Goal: Task Accomplishment & Management: Manage account settings

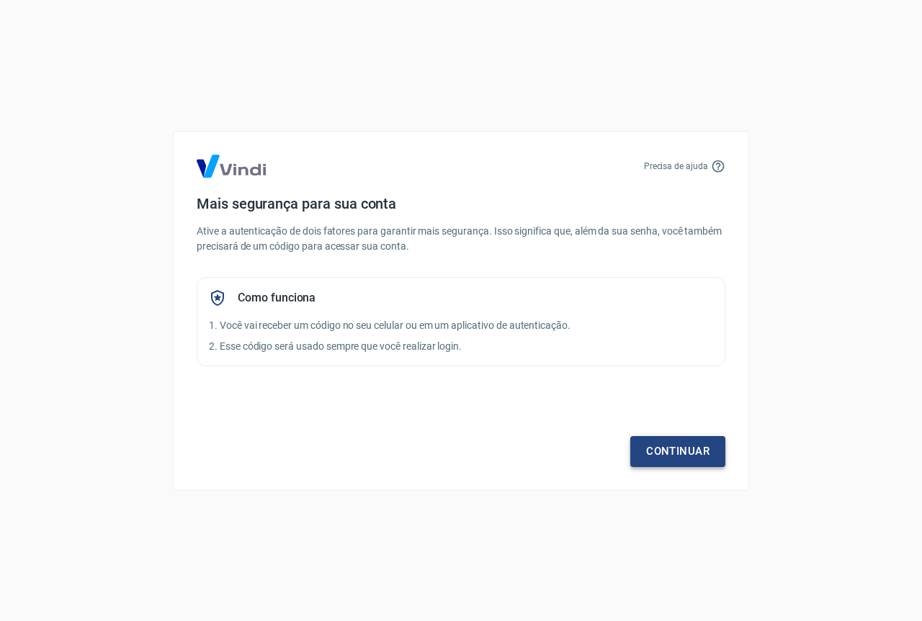
click at [662, 456] on link "Continuar" at bounding box center [677, 451] width 95 height 30
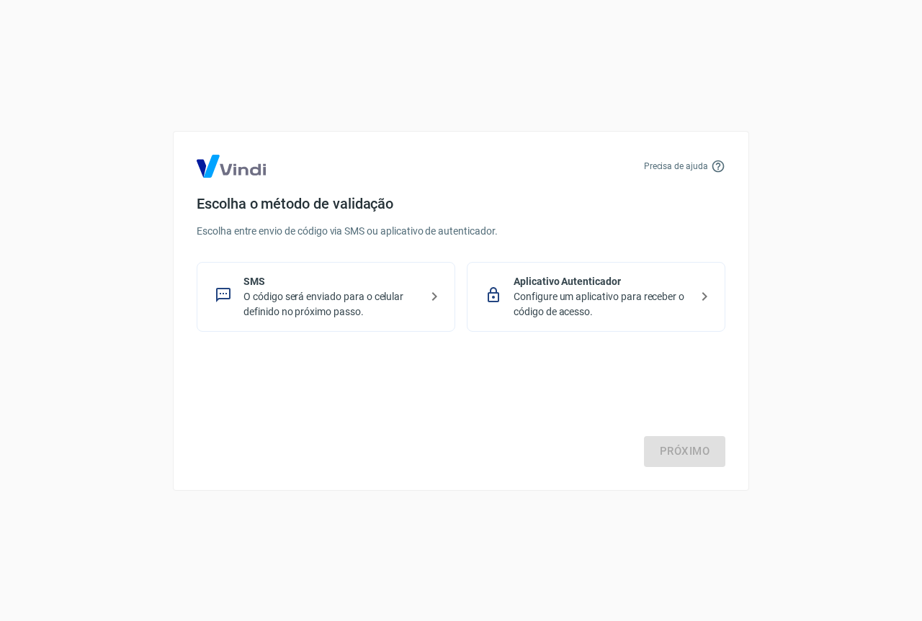
click at [297, 294] on p "O código será enviado para o celular definido no próximo passo." at bounding box center [331, 304] width 176 height 30
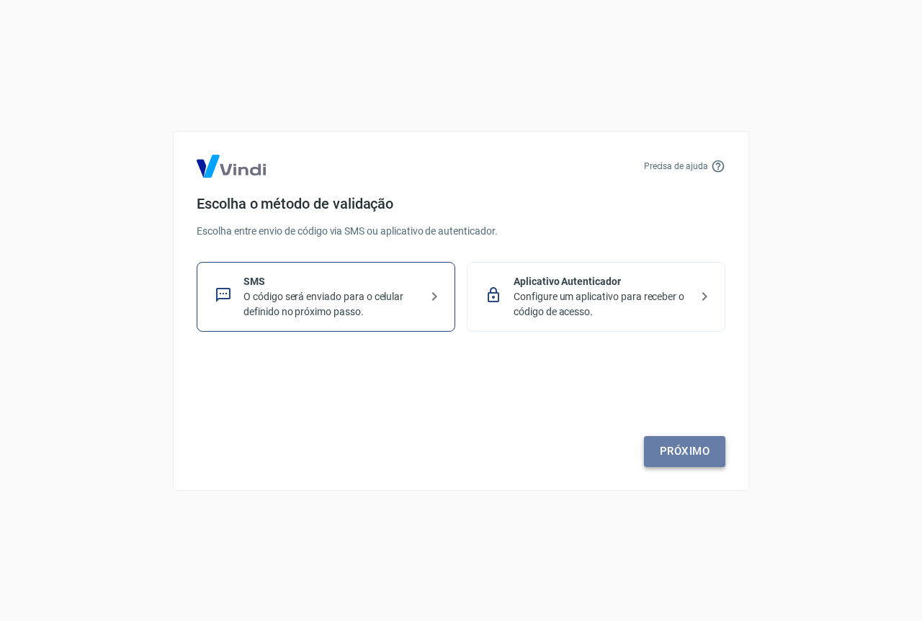
click at [680, 439] on link "Próximo" at bounding box center [684, 451] width 81 height 30
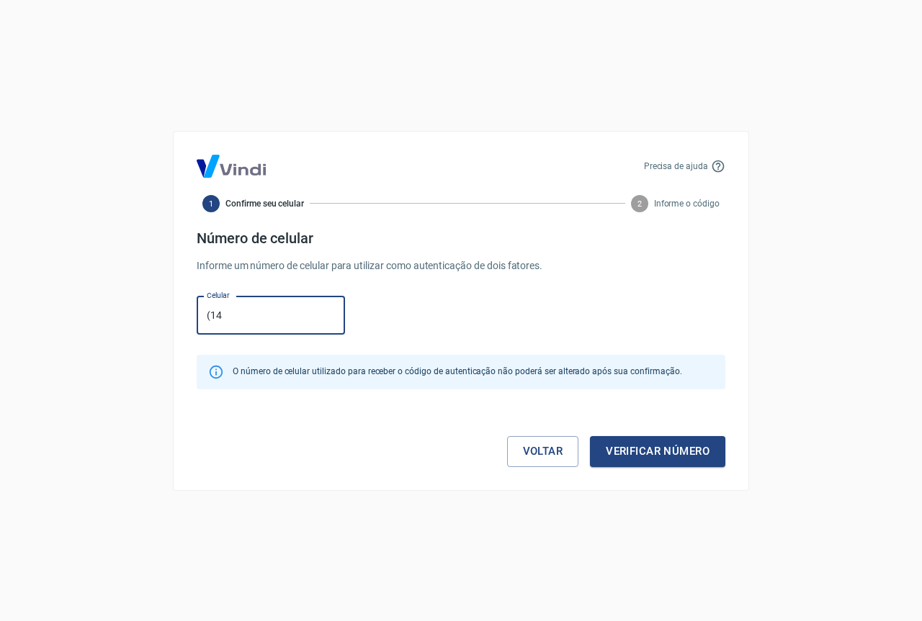
type input "(1"
type input "(41) 99845-5555"
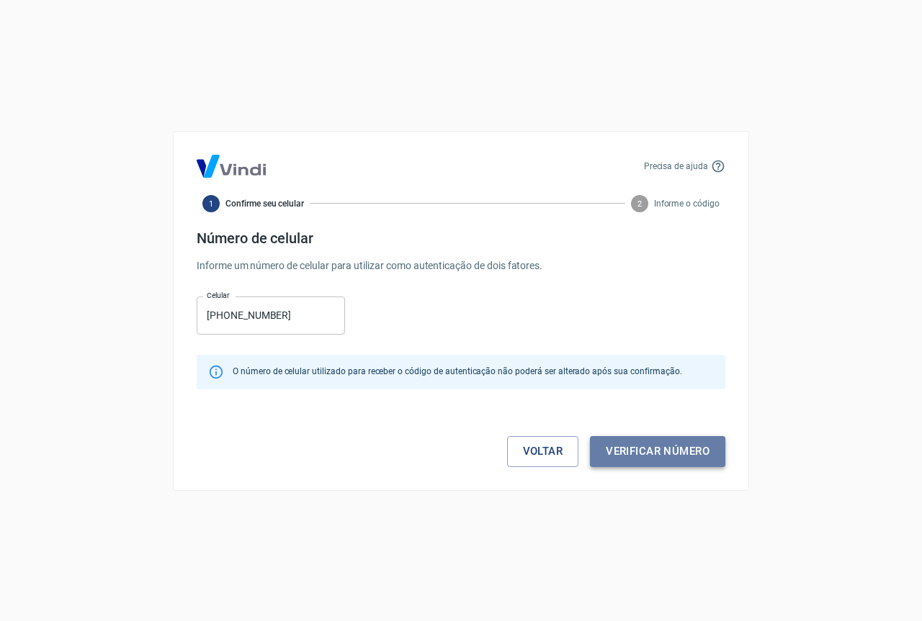
click at [672, 457] on button "Verificar número" at bounding box center [657, 451] width 135 height 30
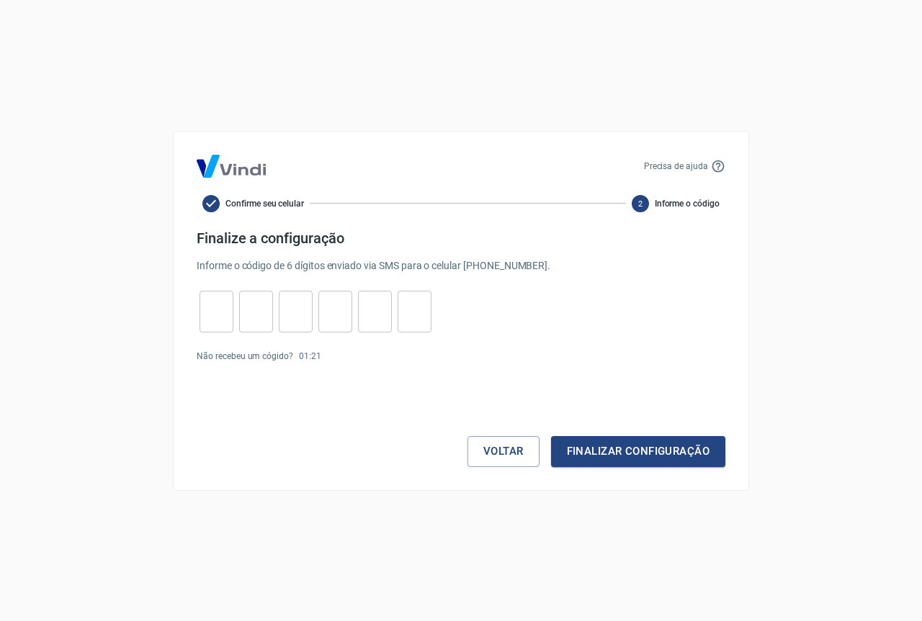
click at [213, 324] on input "tel" at bounding box center [216, 311] width 34 height 31
type input "2"
type input "0"
type input "2"
type input "8"
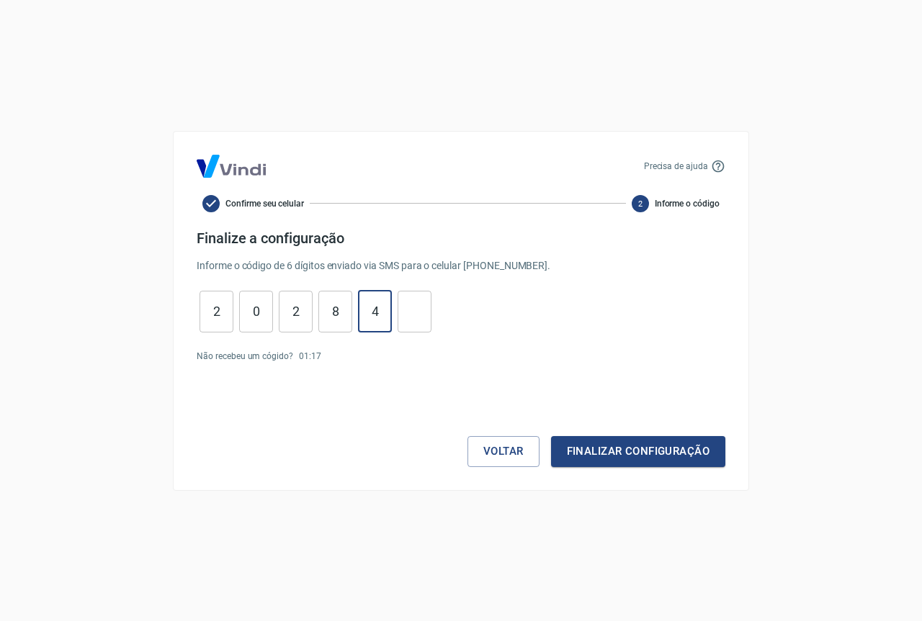
type input "4"
type input "0"
click at [624, 452] on button "Finalizar configuração" at bounding box center [638, 451] width 174 height 30
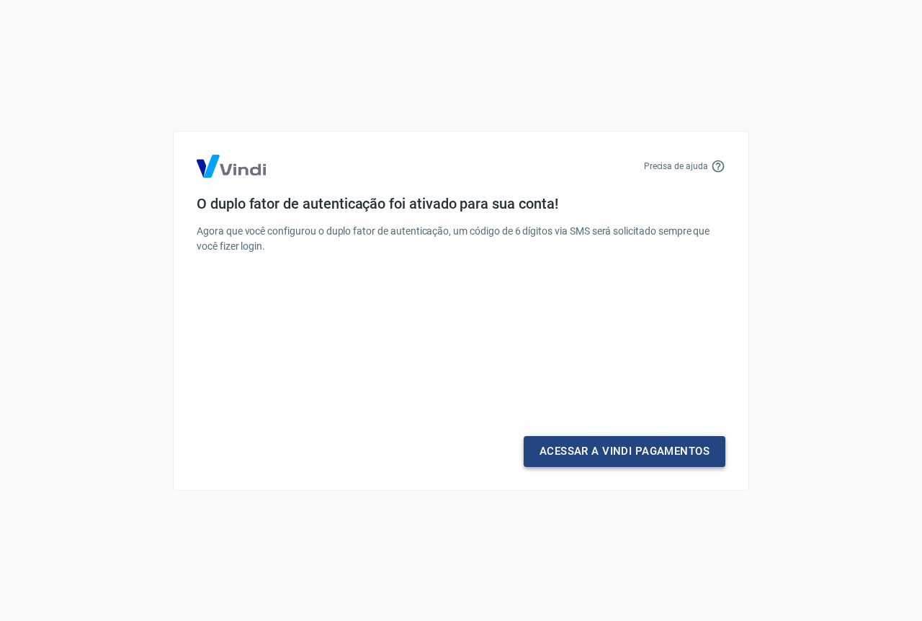
click at [647, 451] on link "Acessar a Vindi Pagamentos" at bounding box center [624, 451] width 202 height 30
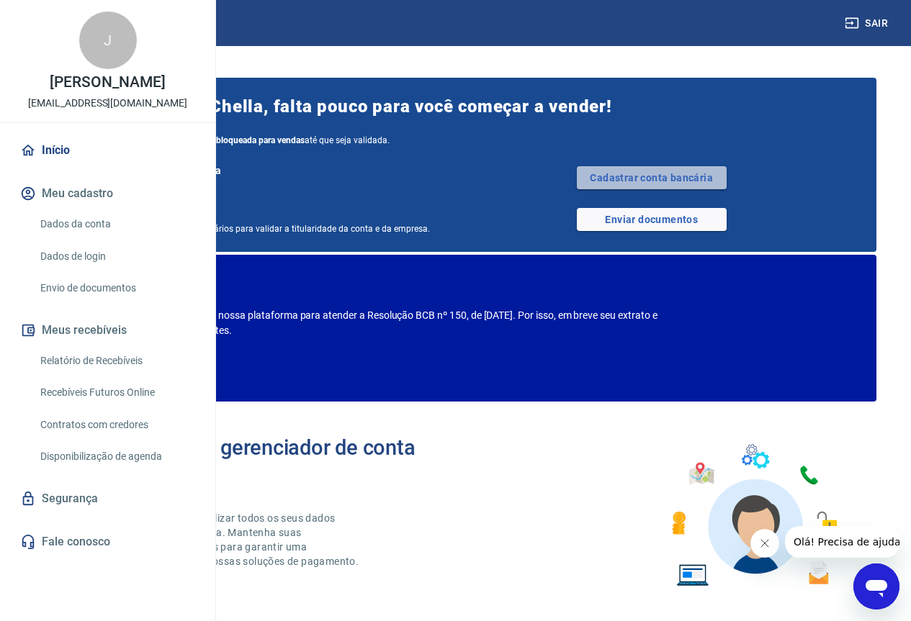
click at [706, 189] on link "Cadastrar conta bancária" at bounding box center [652, 177] width 150 height 23
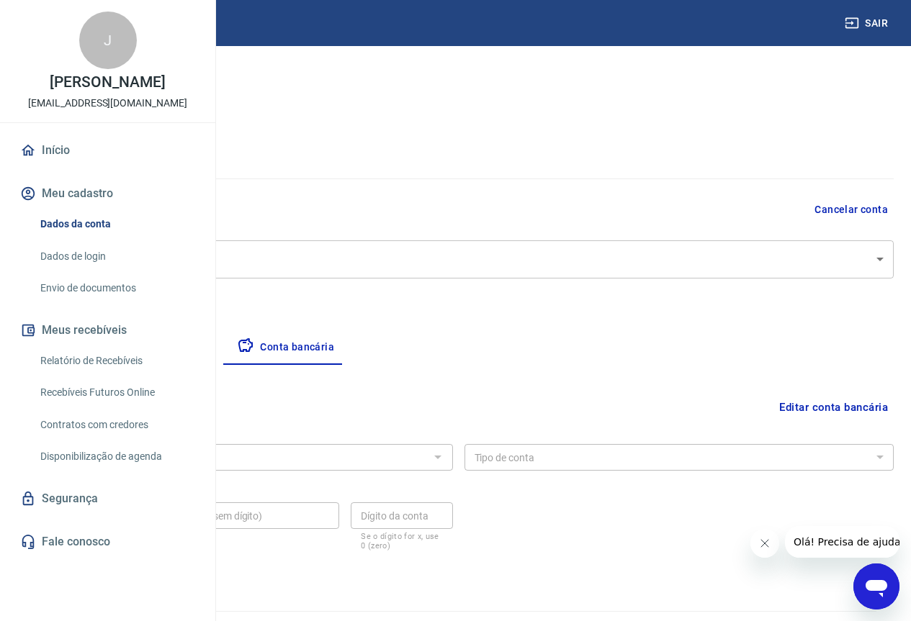
click at [446, 461] on div at bounding box center [437, 457] width 19 height 20
click at [446, 460] on div at bounding box center [437, 457] width 19 height 20
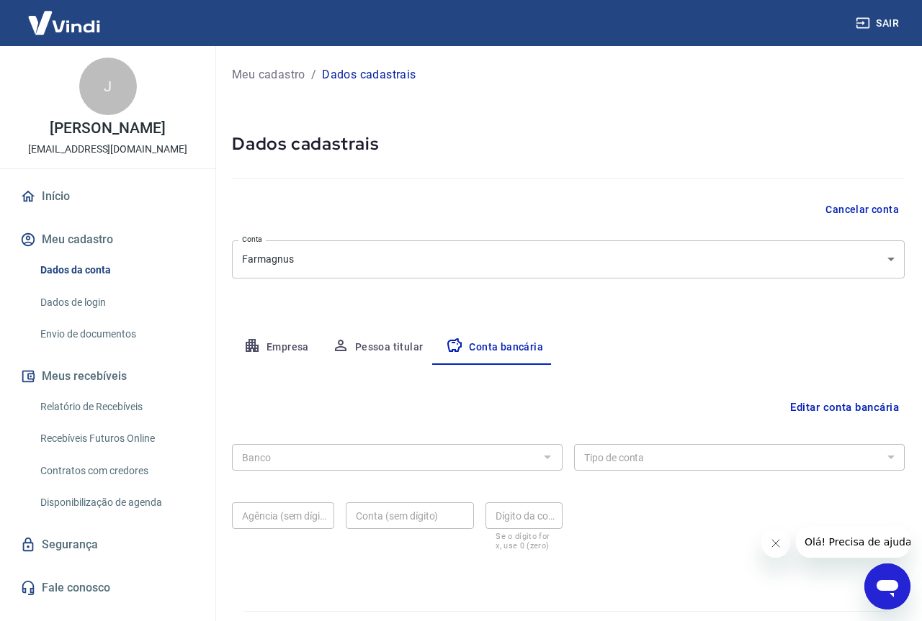
click at [288, 258] on body "Sair J Janete Maria Gaideski Chella biofarmacuritiba@gmail.com Início Meu cadas…" at bounding box center [461, 310] width 922 height 621
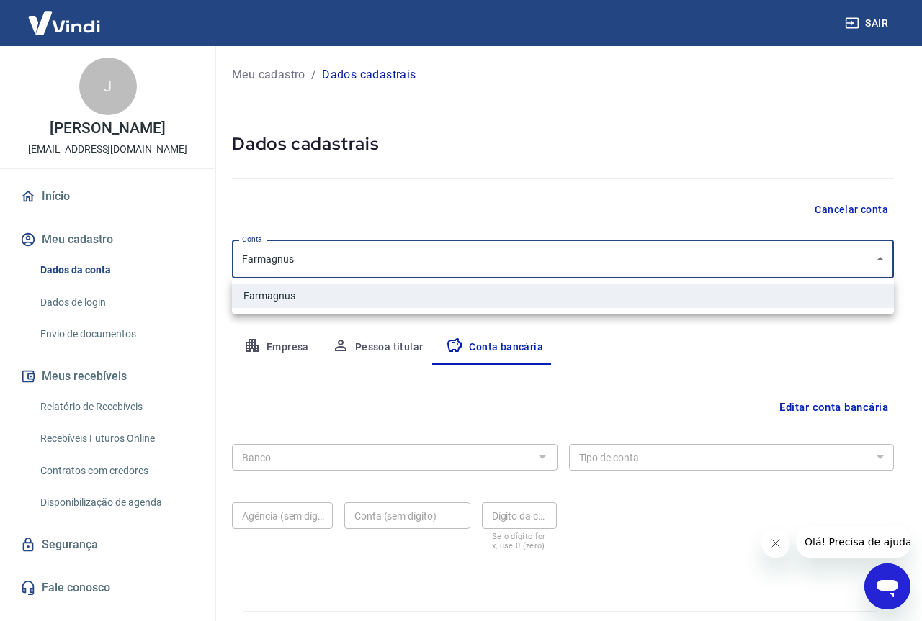
click at [298, 292] on li "Farmagnus" at bounding box center [563, 296] width 662 height 24
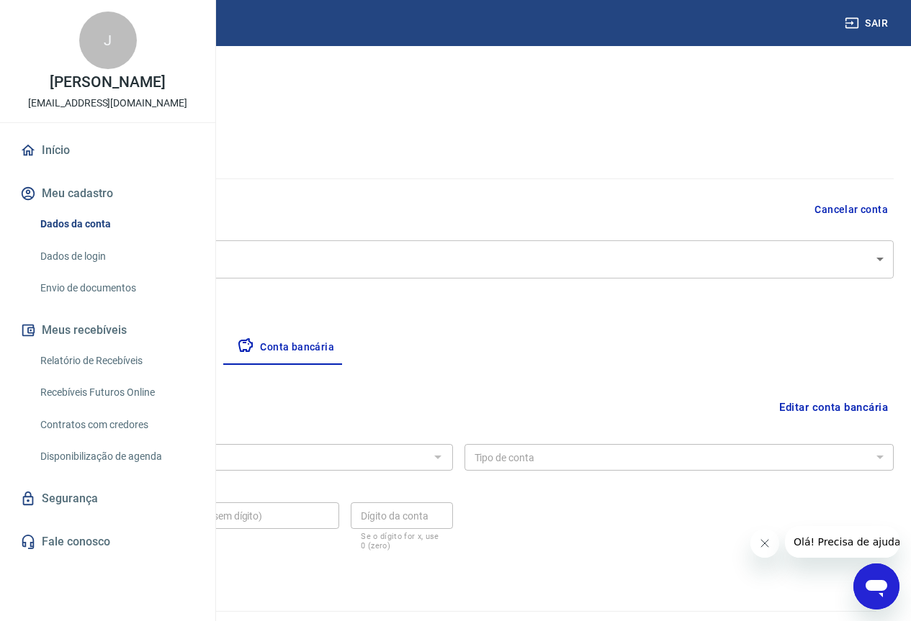
click at [389, 444] on div "Banco" at bounding box center [238, 457] width 430 height 27
click at [112, 347] on button "Empresa" at bounding box center [67, 347] width 89 height 35
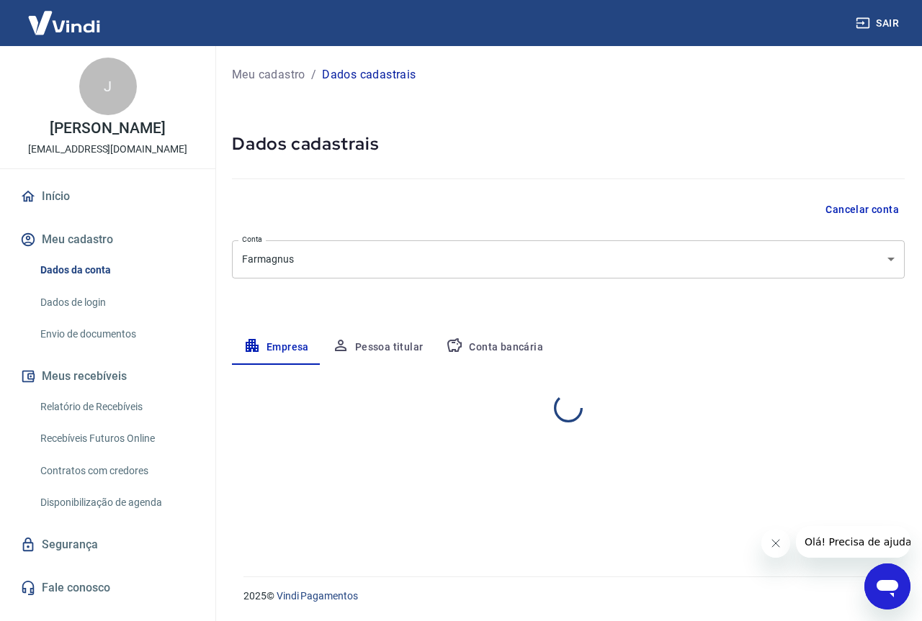
select select "PR"
select select "business"
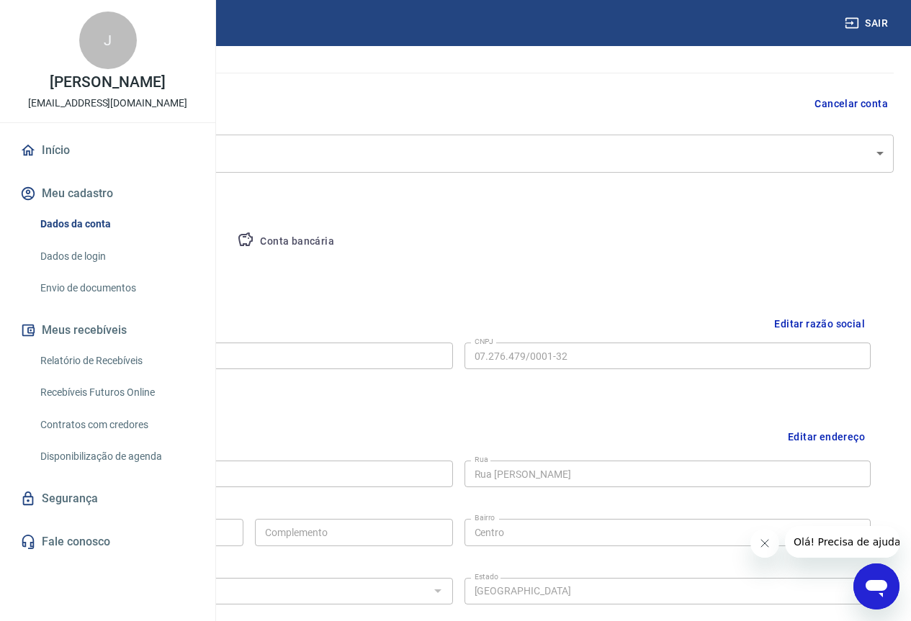
scroll to position [144, 0]
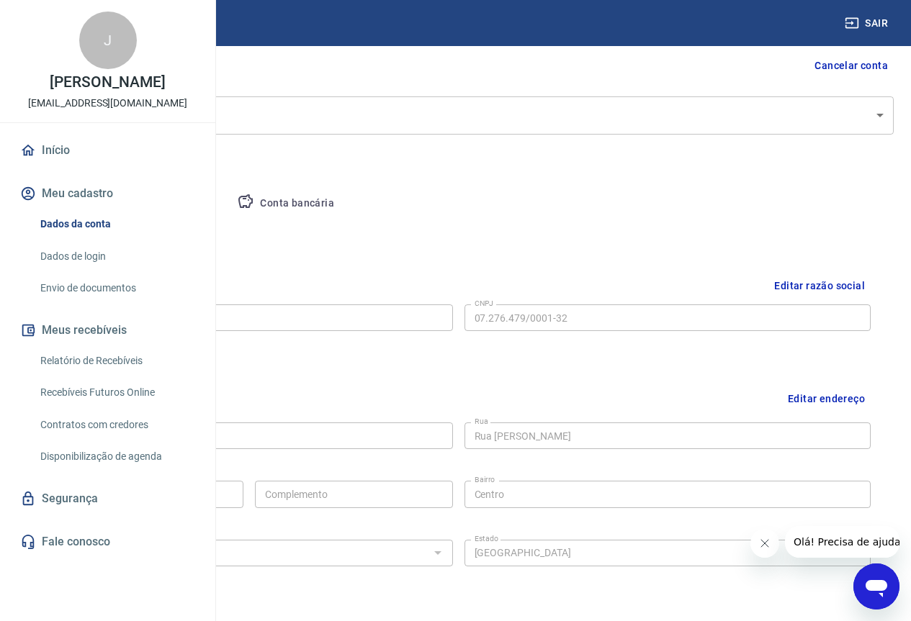
click at [267, 512] on div "CEP 80060-120 CEP Rua Rua Mariano Torres Rua Número 275 Número Complemento Comp…" at bounding box center [458, 493] width 824 height 152
click at [243, 497] on div "Número 275 Número" at bounding box center [144, 492] width 197 height 35
click at [842, 399] on button "Editar endereço" at bounding box center [826, 398] width 89 height 37
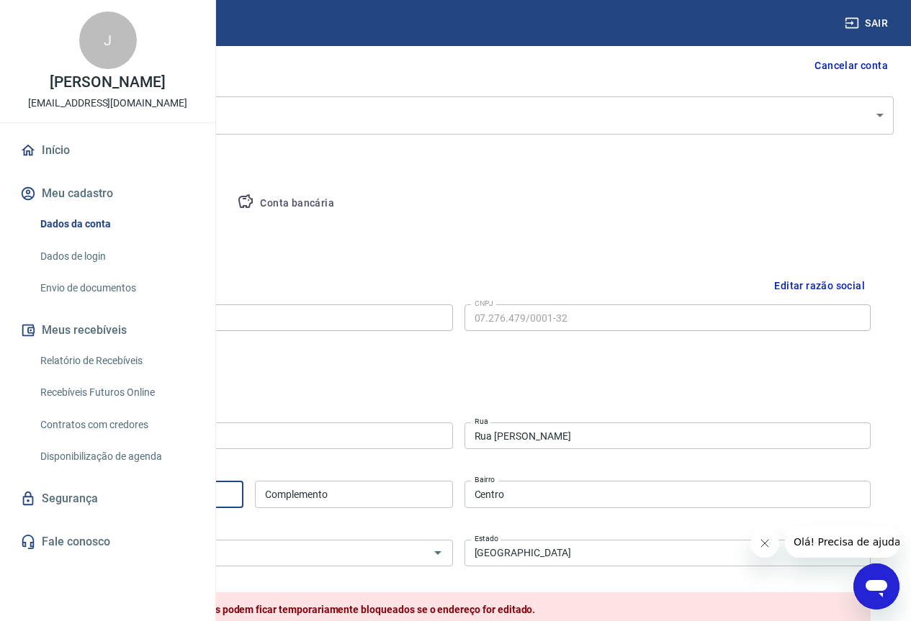
click at [243, 492] on input "275" at bounding box center [144, 494] width 197 height 27
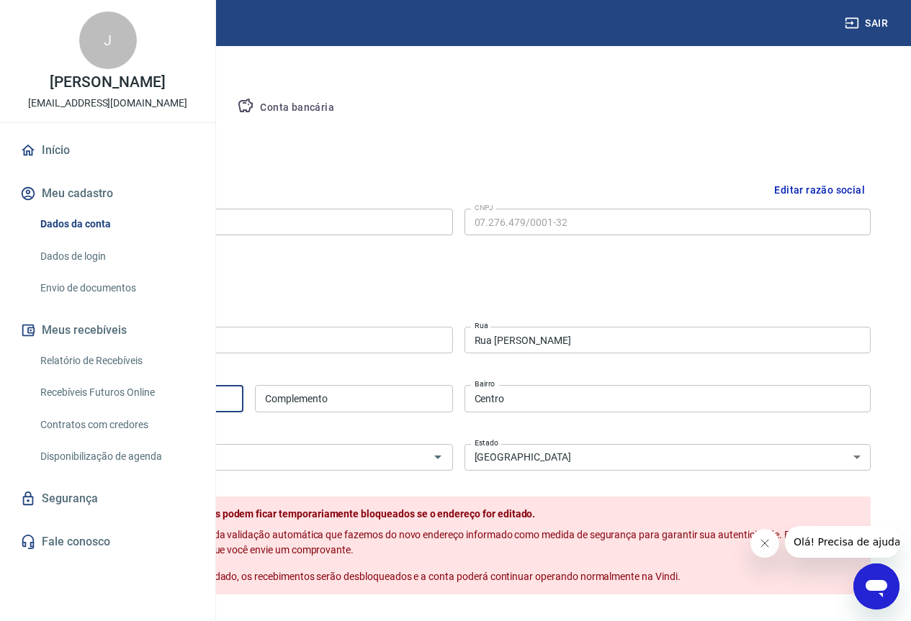
scroll to position [288, 0]
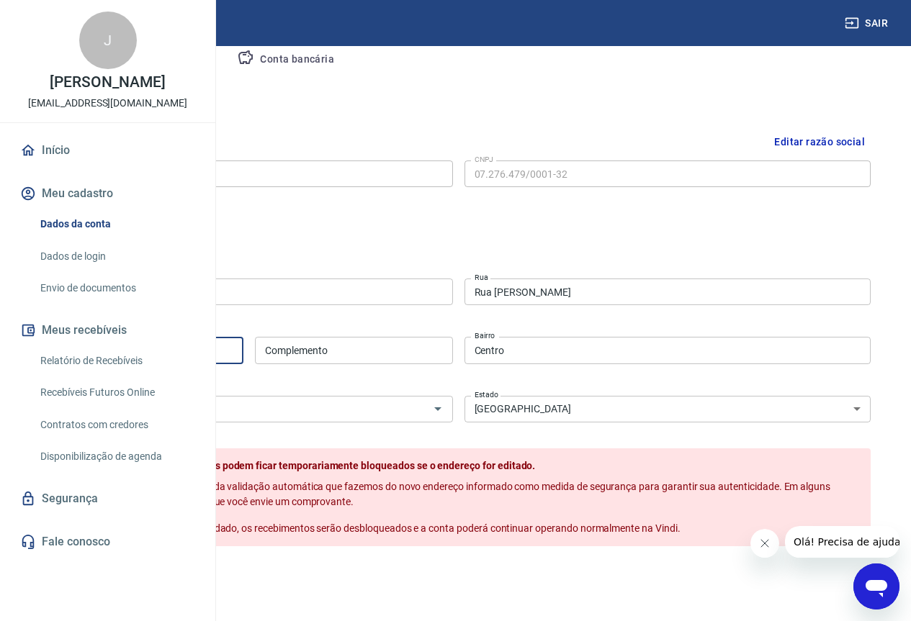
type input "2"
type input "515"
click at [101, 591] on button "Salvar" at bounding box center [73, 577] width 55 height 27
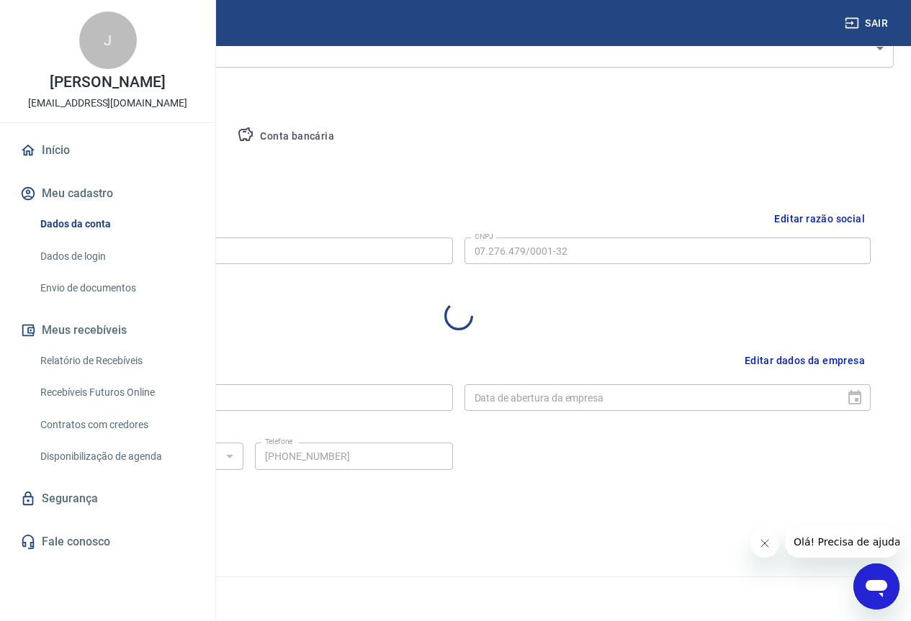
select select "PR"
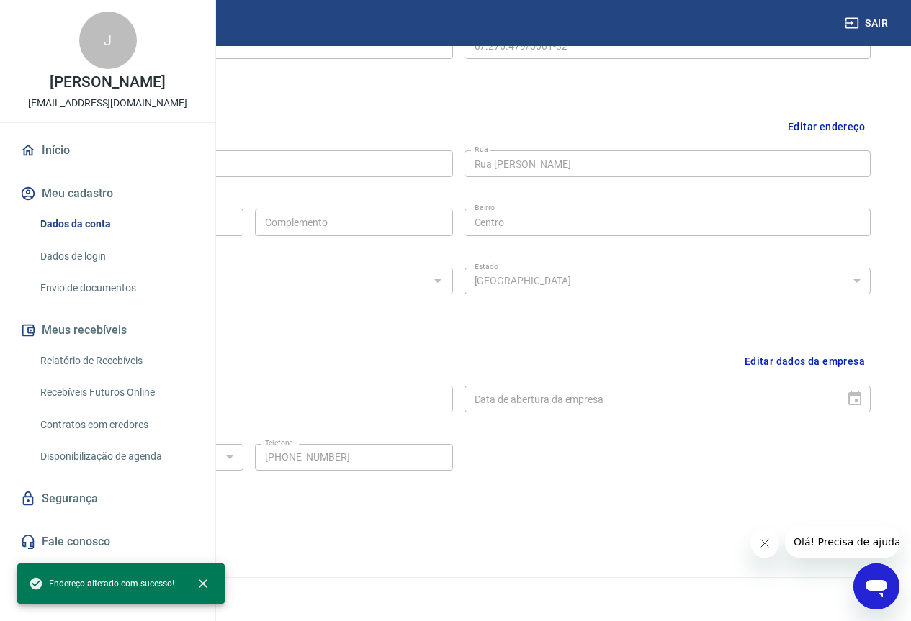
scroll to position [417, 0]
click at [590, 387] on div "Nome fantasia Janete Maria Gaideski Chella Nome fantasia Data de abertura da em…" at bounding box center [458, 396] width 824 height 35
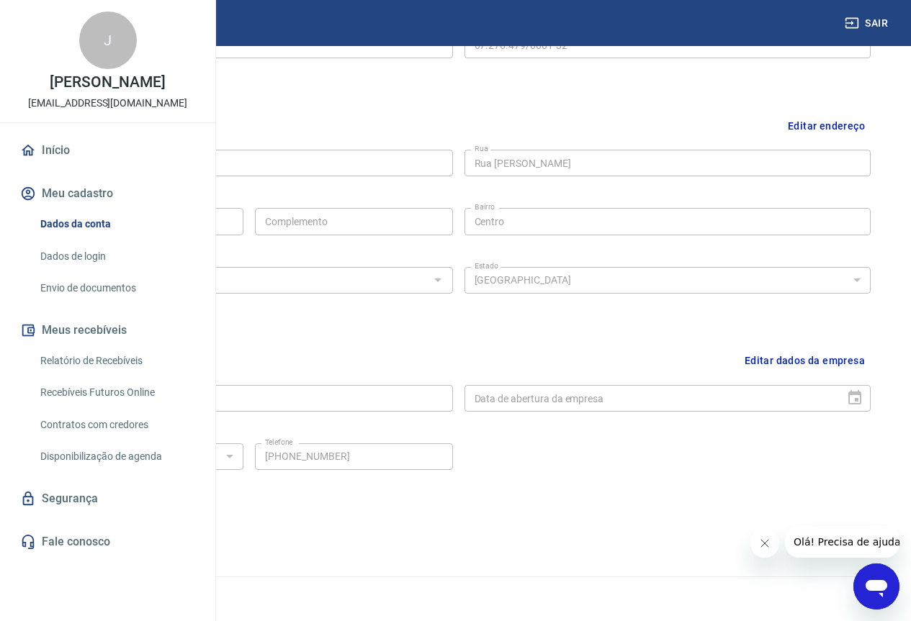
click at [855, 402] on div "Data de abertura da empresa" at bounding box center [667, 398] width 407 height 27
click at [765, 541] on icon "Fechar mensagem da empresa" at bounding box center [764, 544] width 12 height 12
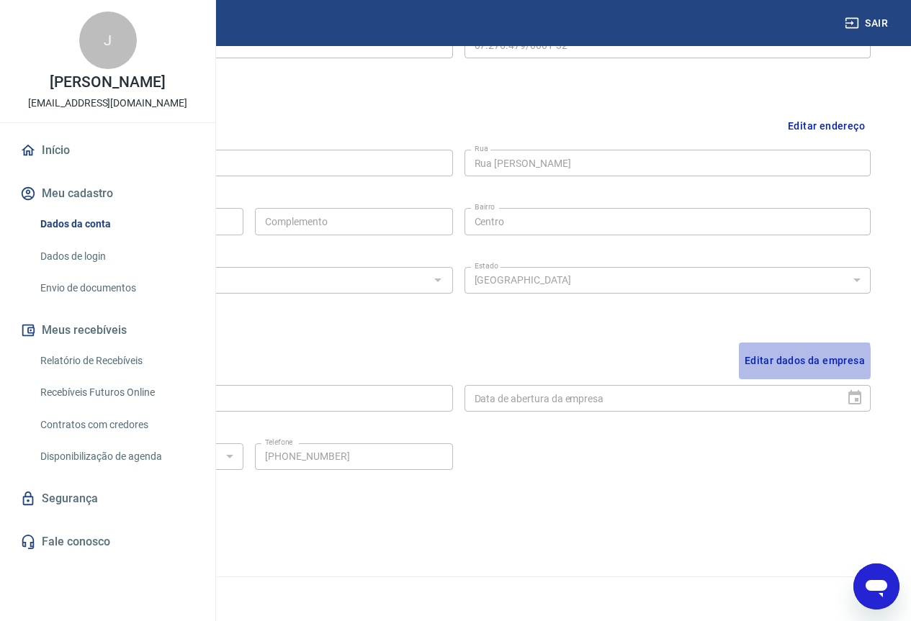
click at [746, 363] on button "Editar dados da empresa" at bounding box center [805, 361] width 132 height 37
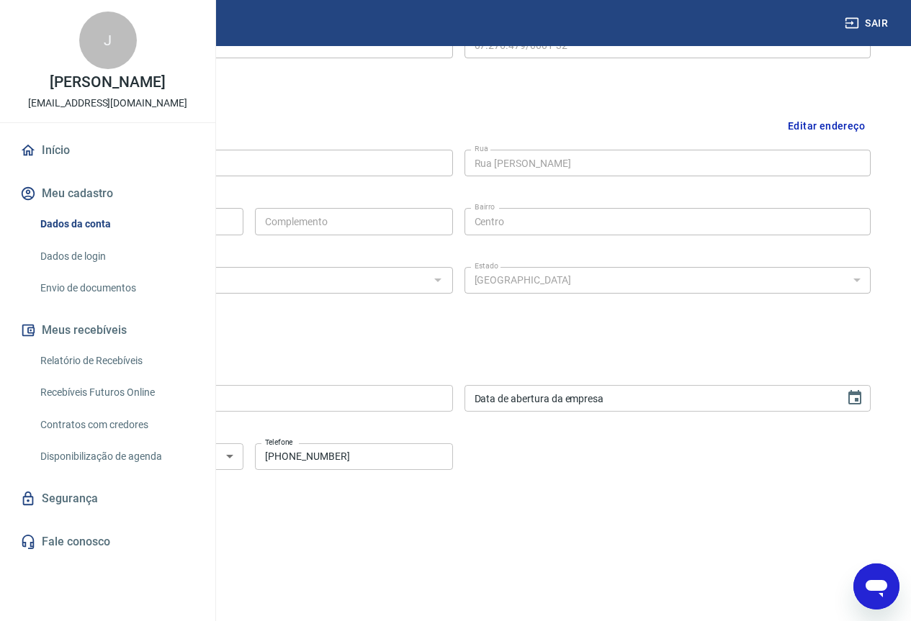
click at [607, 400] on input "Data de abertura da empresa" at bounding box center [649, 398] width 371 height 27
type input "DD/MM/YYYY"
click at [330, 442] on div "Tipo de telefone Residencial Comercial Tipo de telefone Telefone (41) 99845-555…" at bounding box center [249, 455] width 407 height 35
click at [243, 467] on select "Residencial Comercial" at bounding box center [144, 457] width 197 height 27
click at [608, 382] on div "Nome fantasia Janete Maria Gaideski Chella Nome fantasia Data de abertura da em…" at bounding box center [458, 396] width 824 height 35
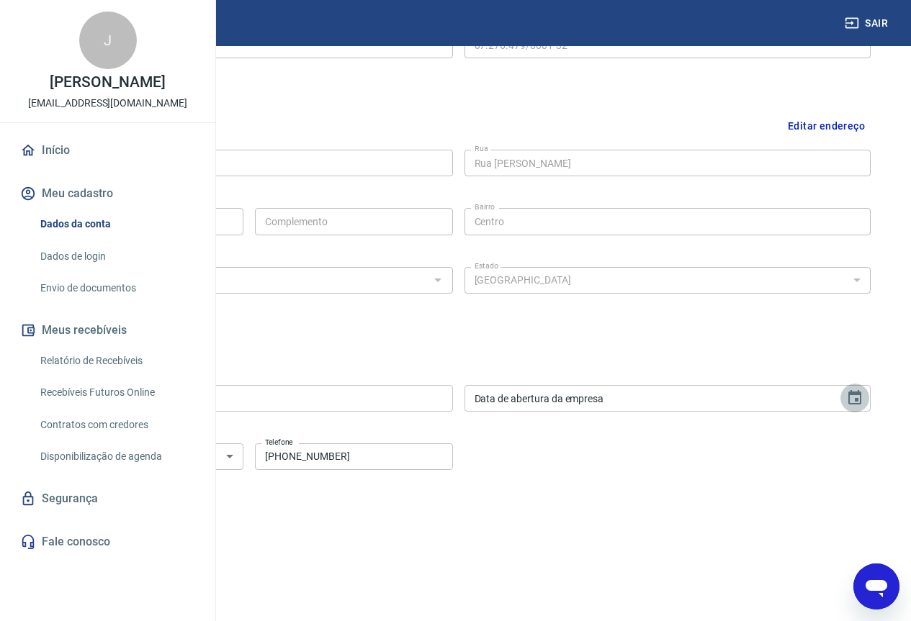
click at [851, 400] on icon "Choose date" at bounding box center [854, 398] width 17 height 17
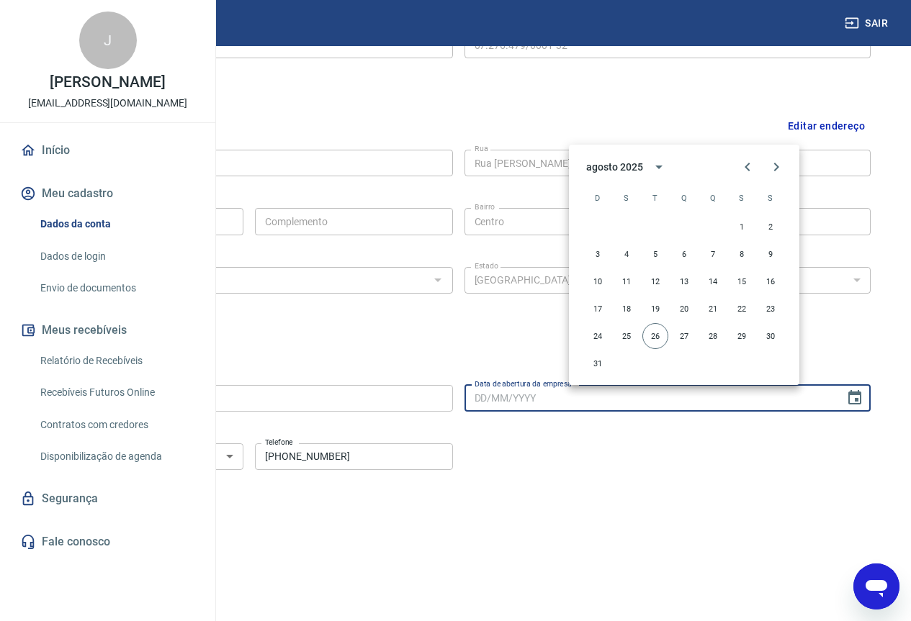
click at [492, 539] on div "Salvar Cancelar" at bounding box center [458, 532] width 824 height 27
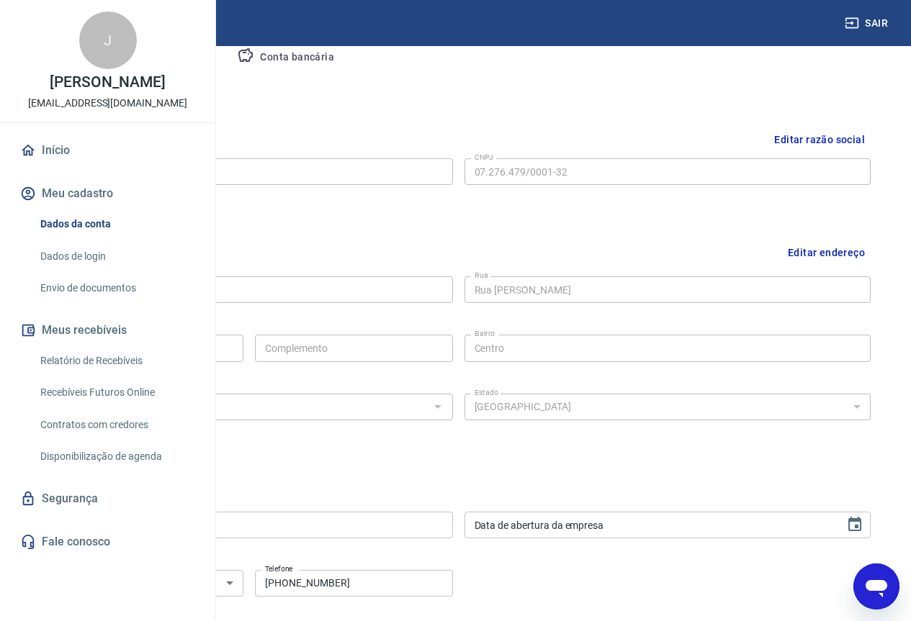
scroll to position [273, 0]
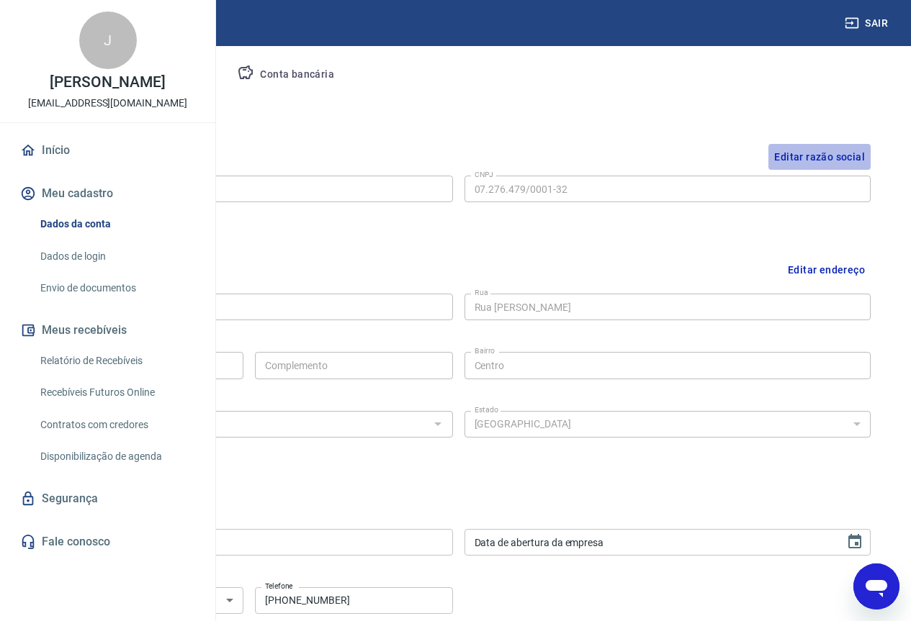
click at [827, 156] on button "Editar razão social" at bounding box center [819, 157] width 102 height 27
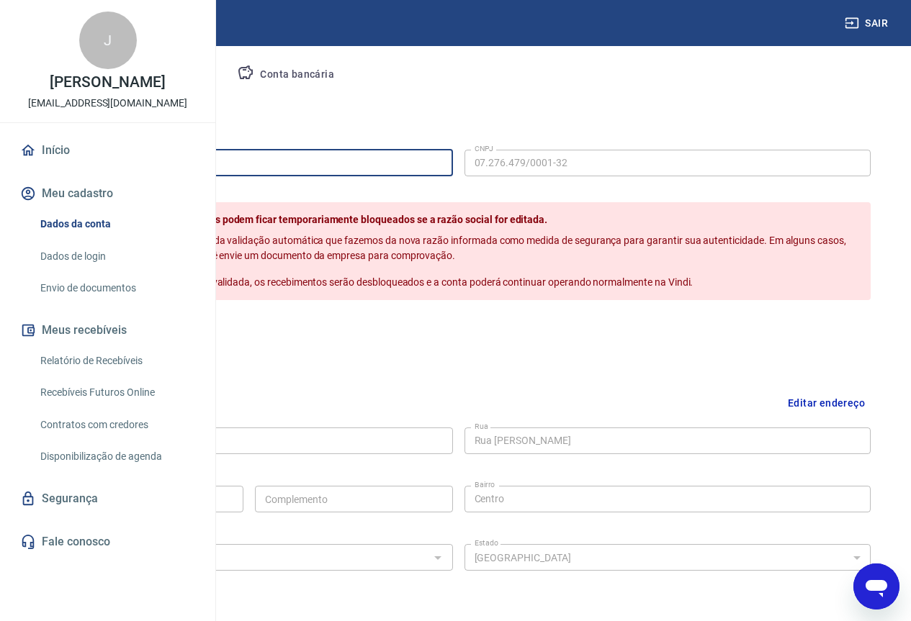
click at [338, 162] on input "Farmagnus" at bounding box center [249, 163] width 407 height 27
type input "F"
type input "f"
type input "Farmácia Chella Ltda"
click at [101, 345] on button "Salvar" at bounding box center [73, 331] width 55 height 27
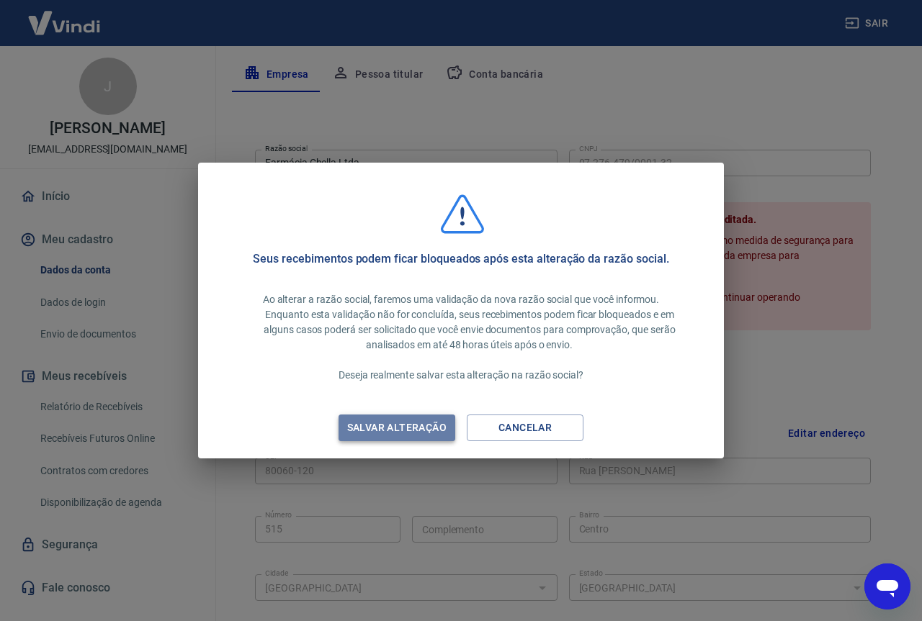
click at [418, 438] on button "Salvar alteração" at bounding box center [396, 428] width 117 height 27
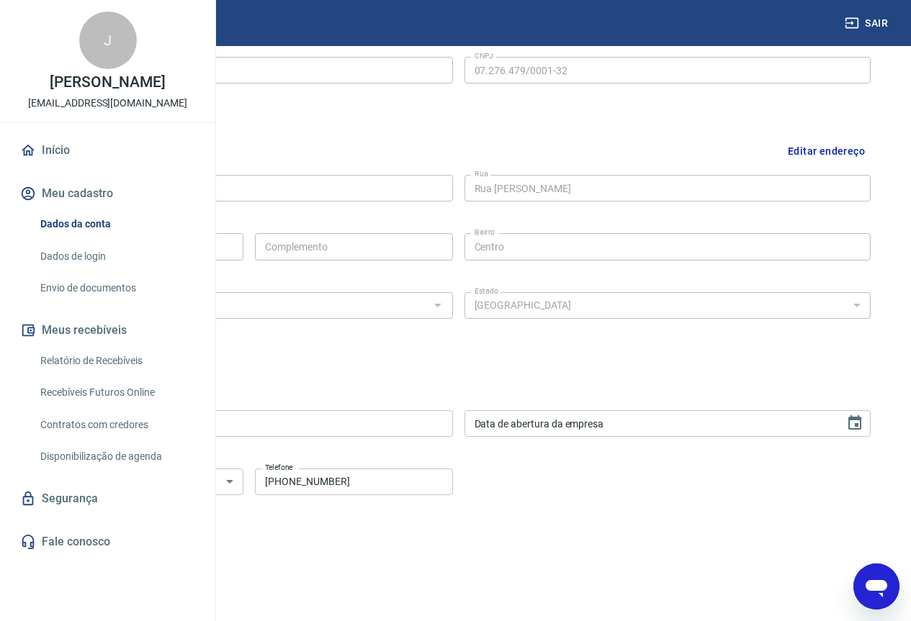
scroll to position [417, 0]
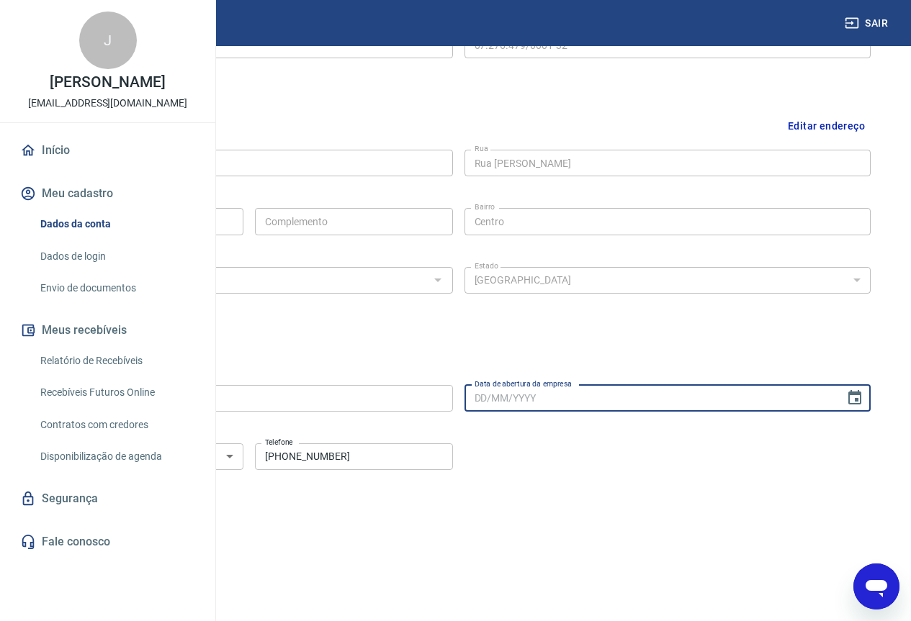
click at [581, 405] on input "Data de abertura da empresa" at bounding box center [649, 398] width 371 height 27
type input "DD/MM/YYYY"
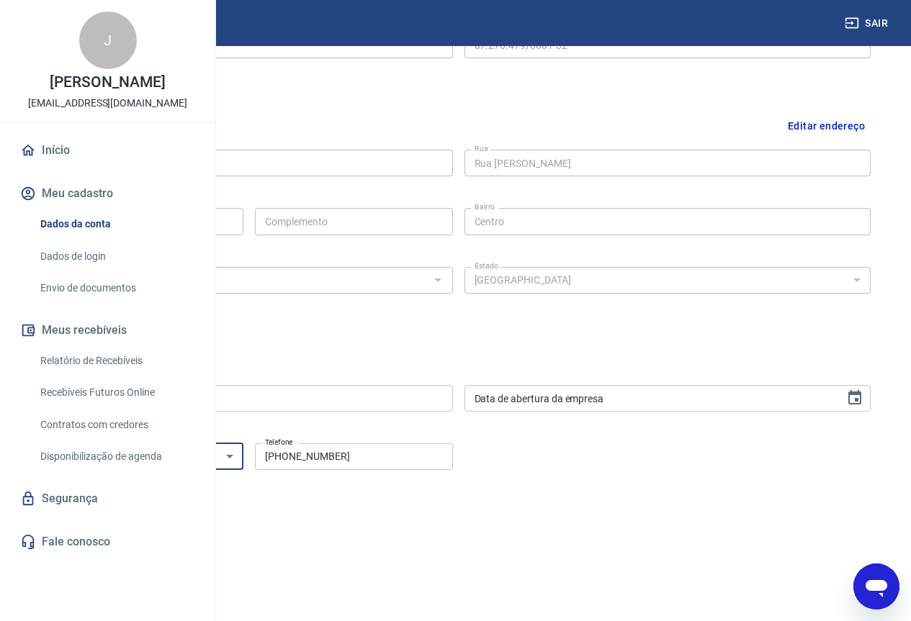
click at [243, 458] on select "Residencial Comercial" at bounding box center [144, 457] width 197 height 27
select select "home"
click at [243, 444] on select "Residencial Comercial" at bounding box center [144, 457] width 197 height 27
click at [572, 397] on input "DD/MM/YYYY" at bounding box center [649, 398] width 371 height 27
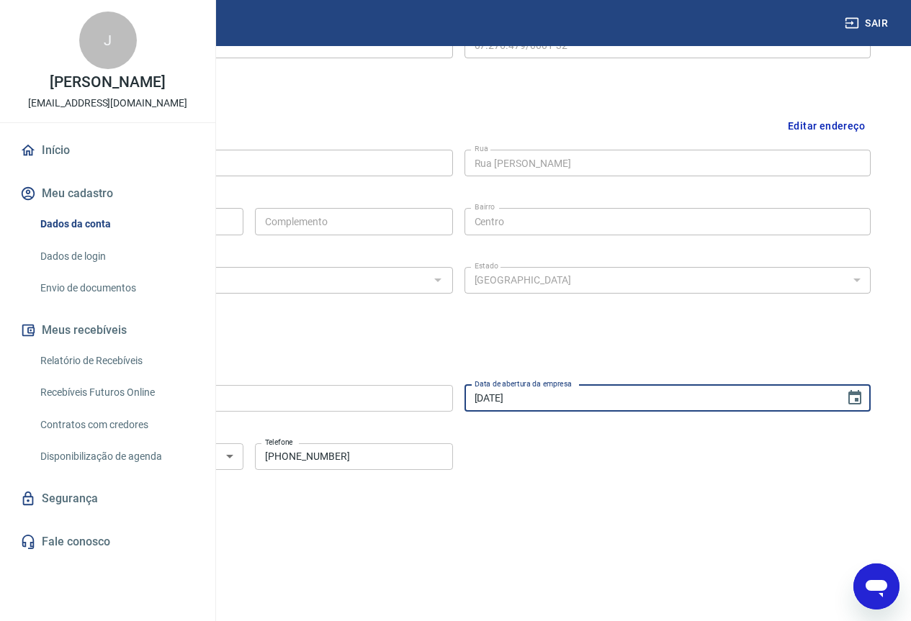
type input "08/03/2005"
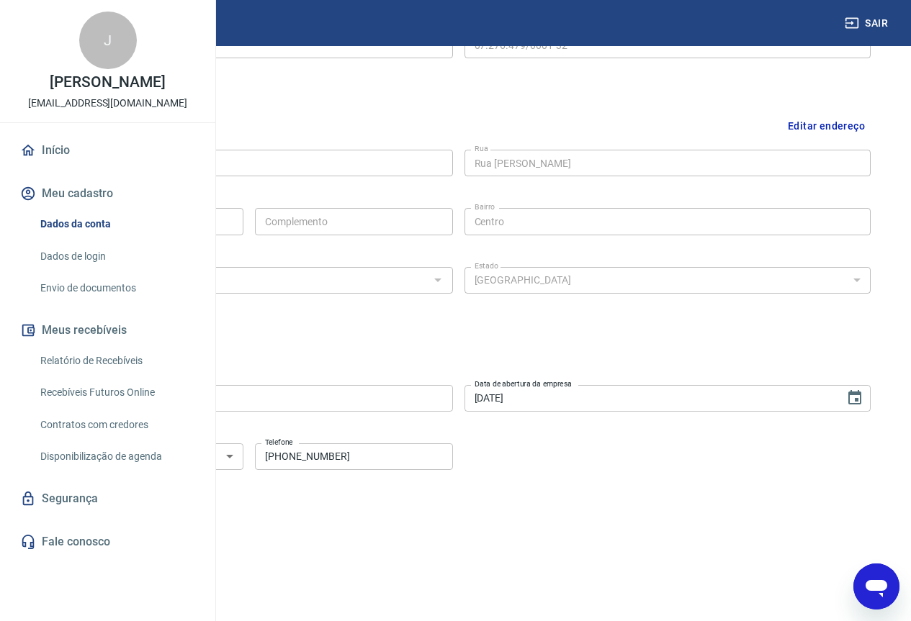
click at [101, 530] on button "Salvar" at bounding box center [73, 532] width 55 height 27
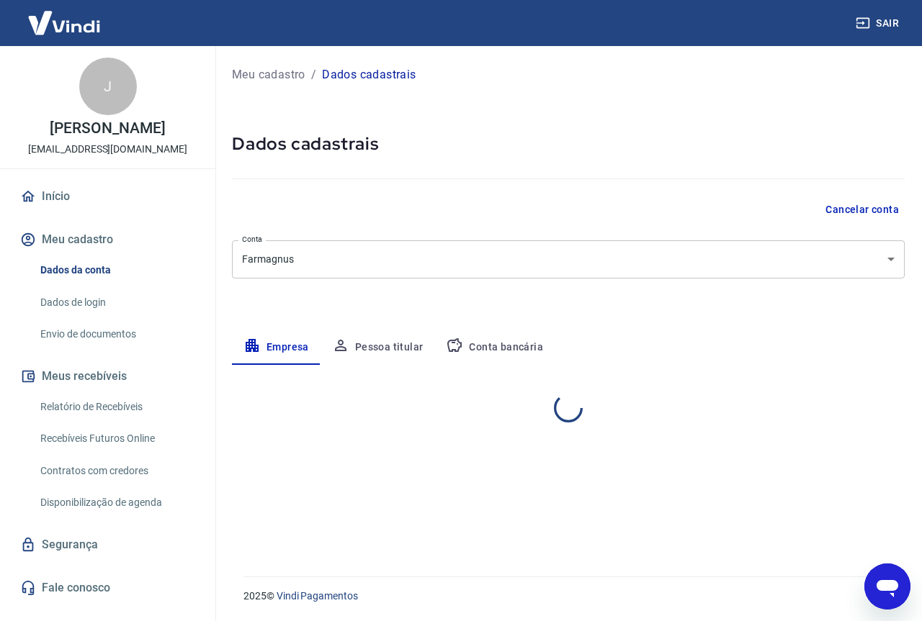
select select "PR"
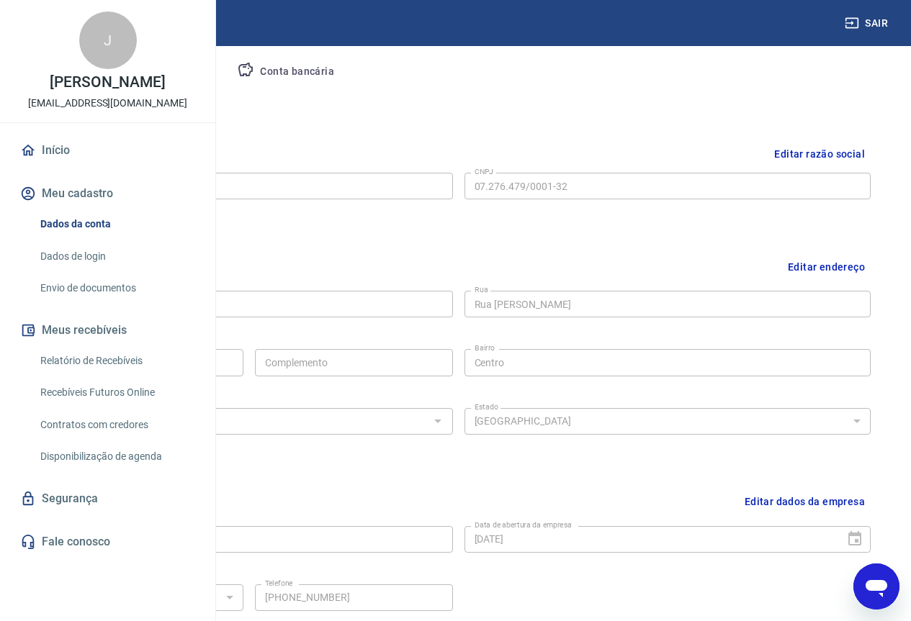
scroll to position [273, 0]
click at [226, 76] on button "Pessoa titular" at bounding box center [169, 75] width 114 height 35
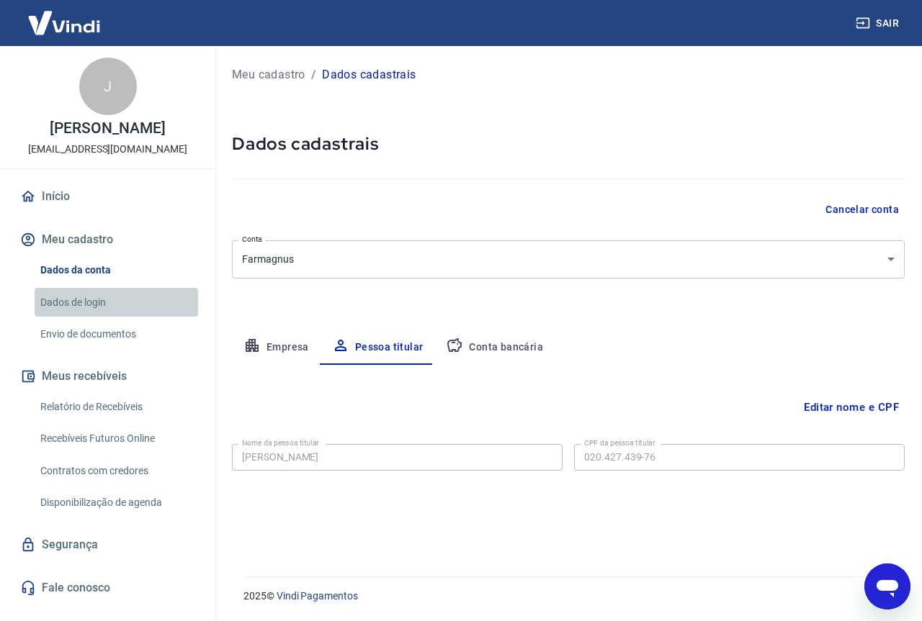
click at [84, 315] on link "Dados de login" at bounding box center [116, 303] width 163 height 30
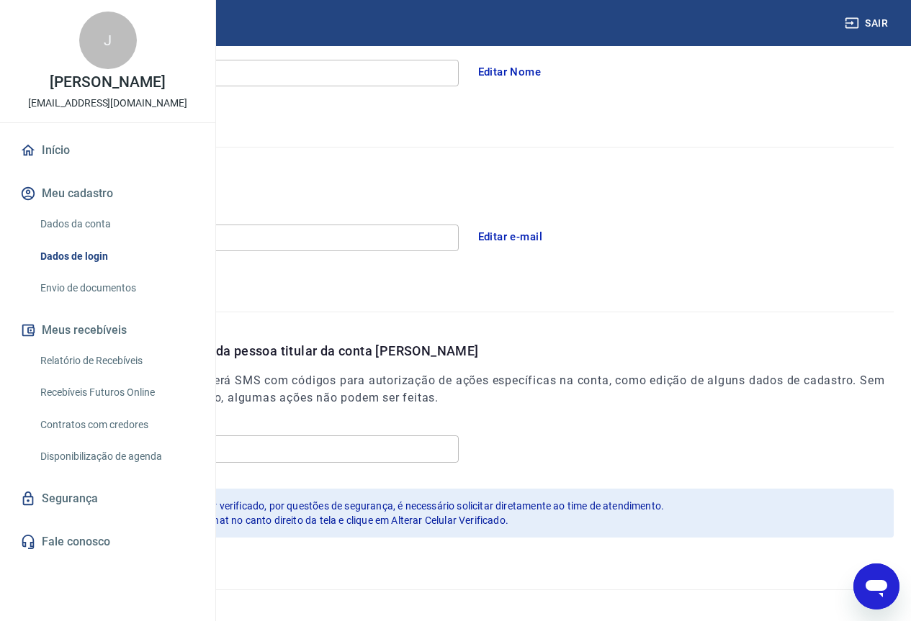
scroll to position [301, 0]
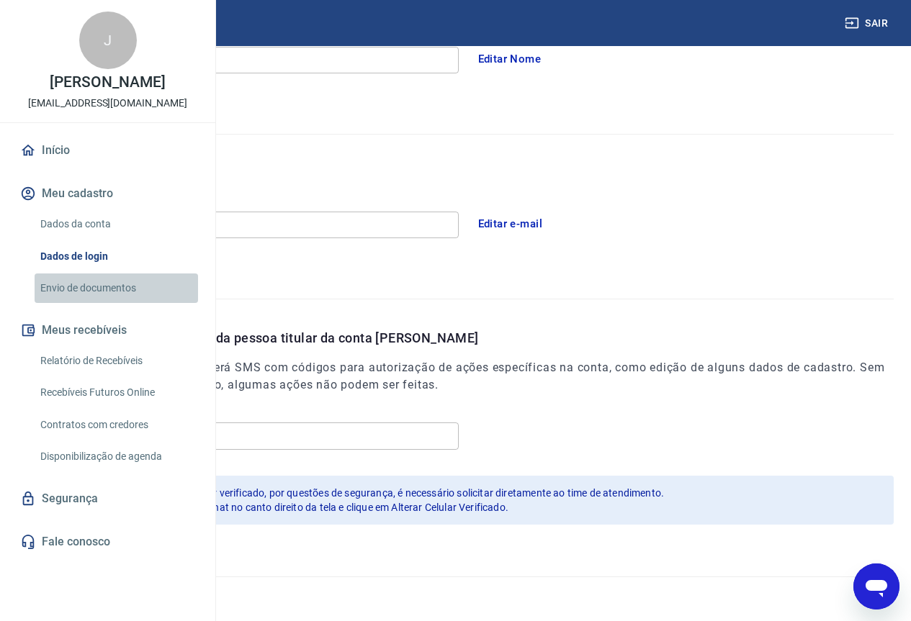
click at [86, 303] on link "Envio de documentos" at bounding box center [116, 289] width 163 height 30
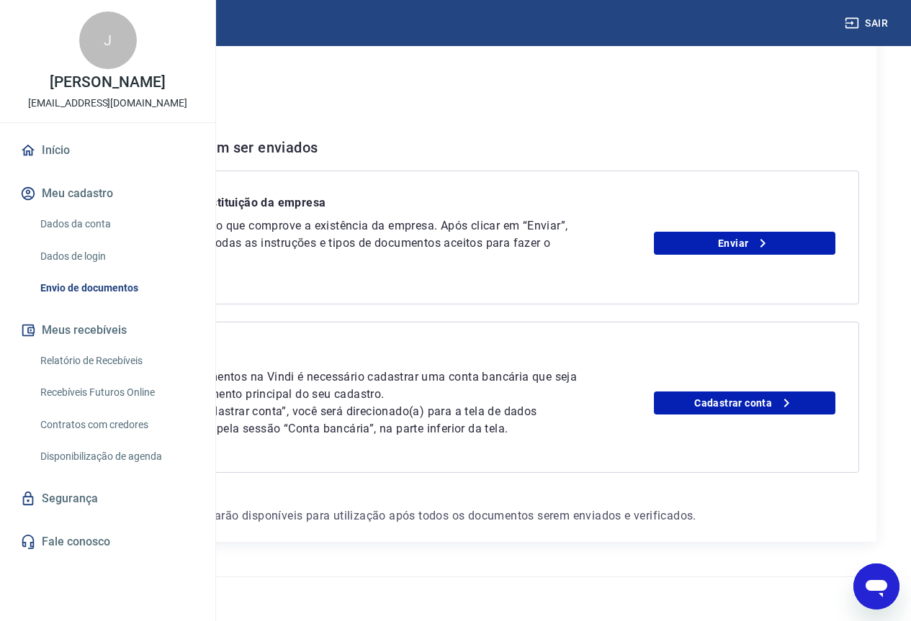
scroll to position [302, 0]
click at [752, 232] on link "Enviar" at bounding box center [744, 243] width 181 height 23
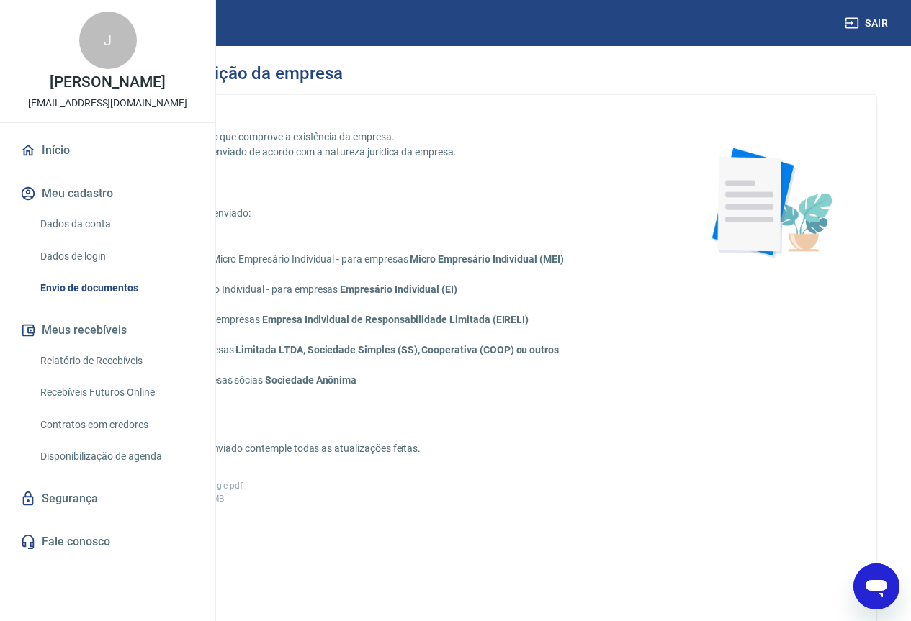
click at [91, 363] on input "Contrato Social - para empresas Limitada LTDA, Sociedade Simples (SS), Cooperat…" at bounding box center [76, 350] width 30 height 30
radio input "true"
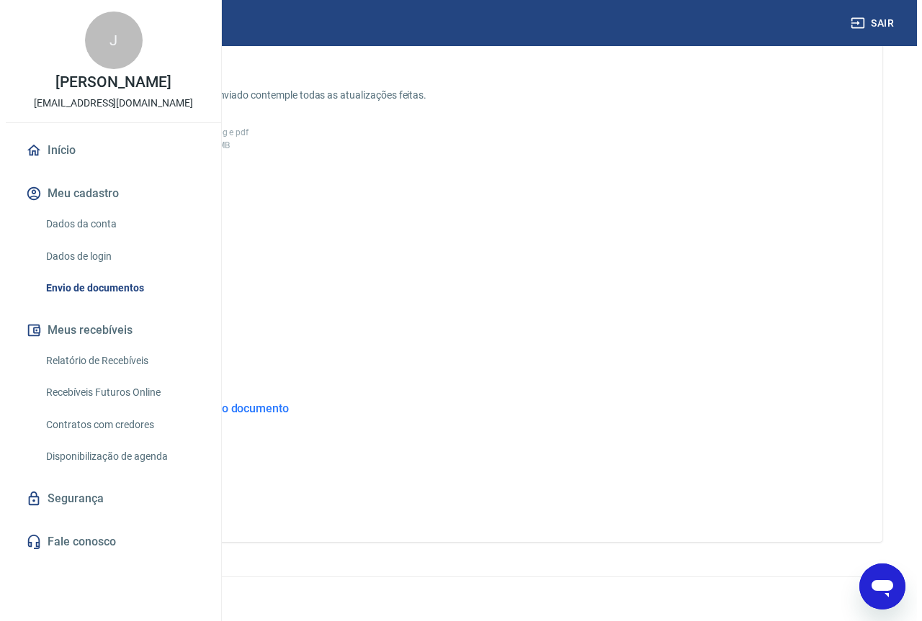
scroll to position [369, 0]
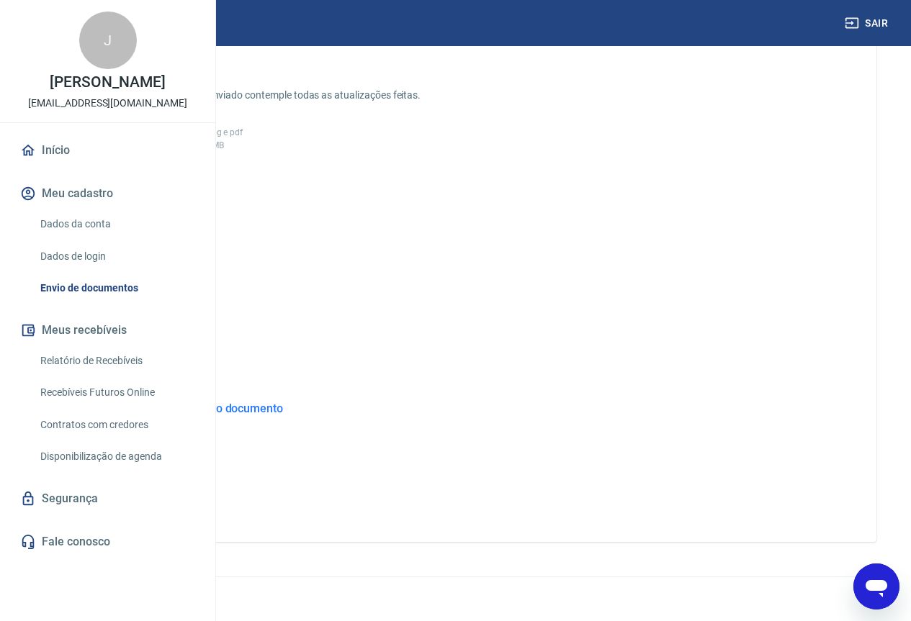
click at [171, 251] on span "Adicionar documento" at bounding box center [123, 264] width 96 height 32
click at [0, 0] on input "Adicionar documento" at bounding box center [0, 0] width 0 height 0
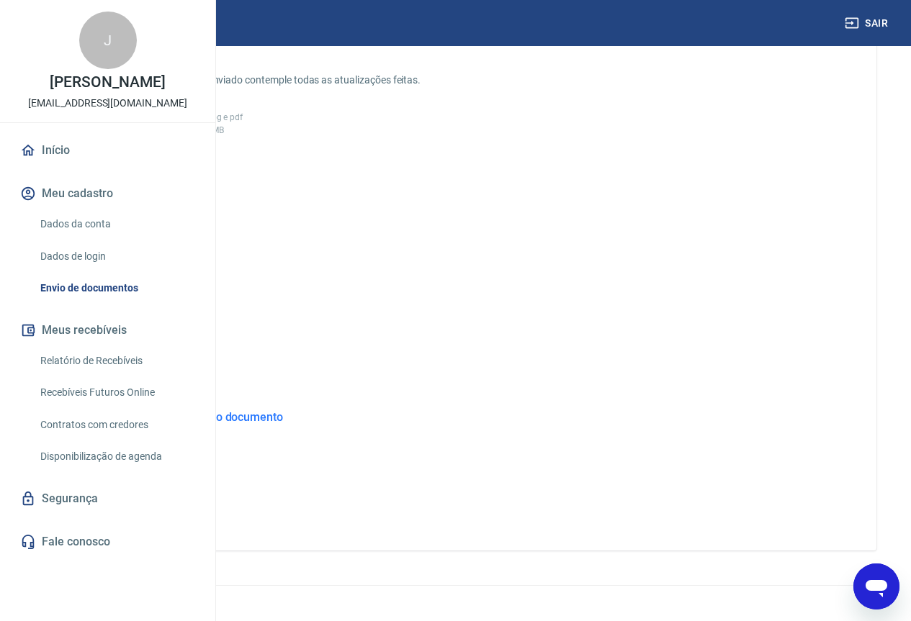
click at [177, 516] on button "ENVIAR" at bounding box center [123, 503] width 108 height 27
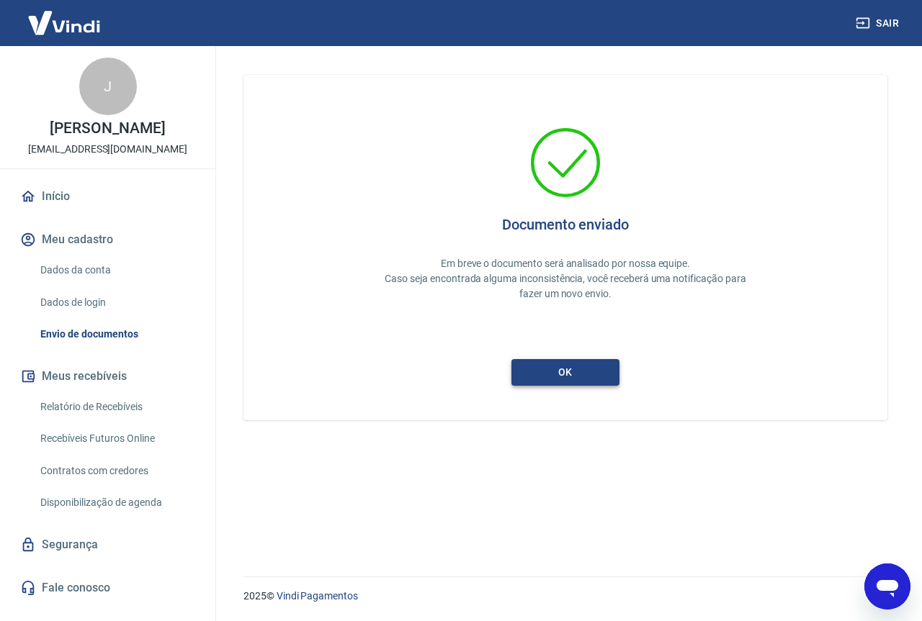
click at [550, 377] on button "ok" at bounding box center [565, 372] width 108 height 27
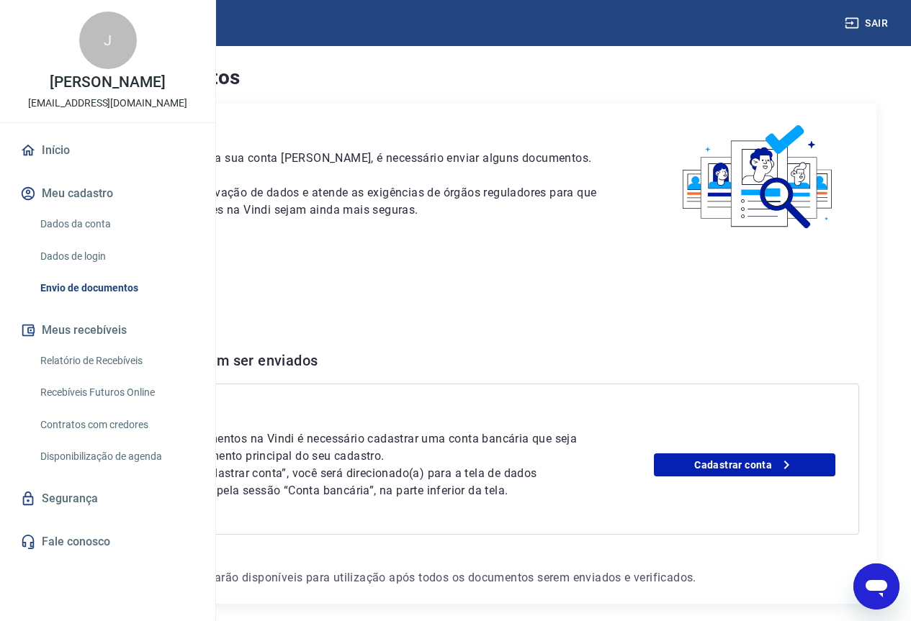
scroll to position [133, 0]
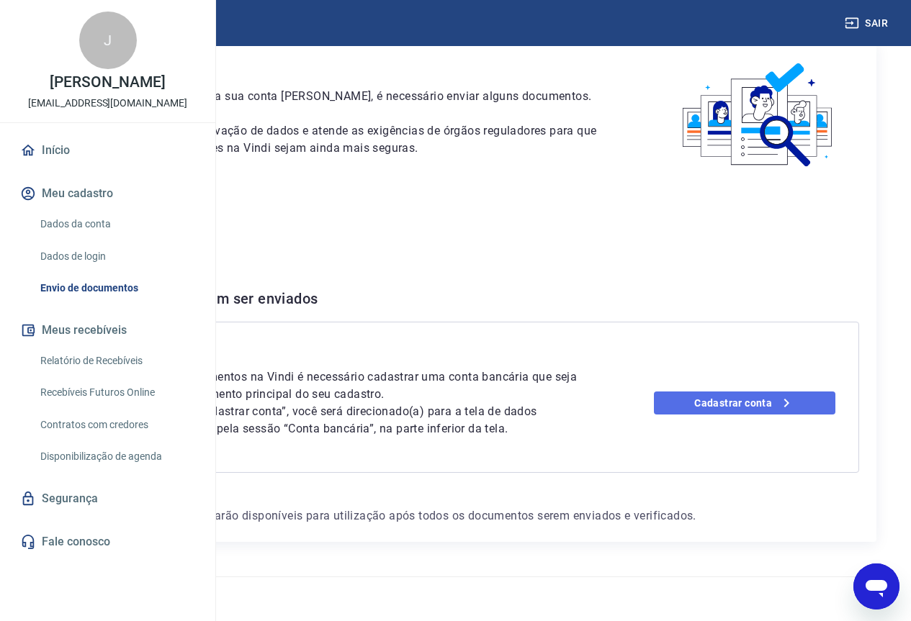
click at [760, 392] on link "Cadastrar conta" at bounding box center [744, 403] width 181 height 23
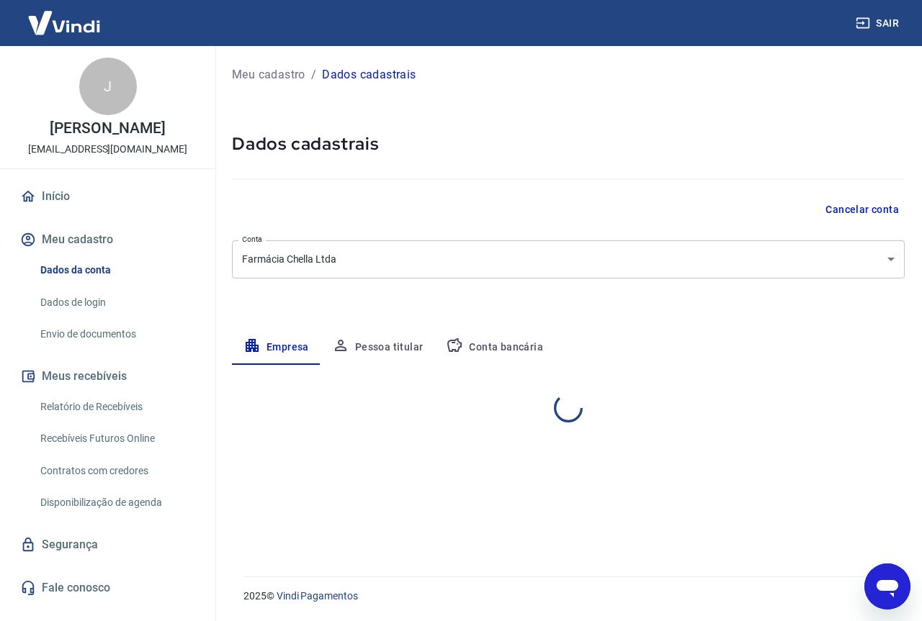
select select "PR"
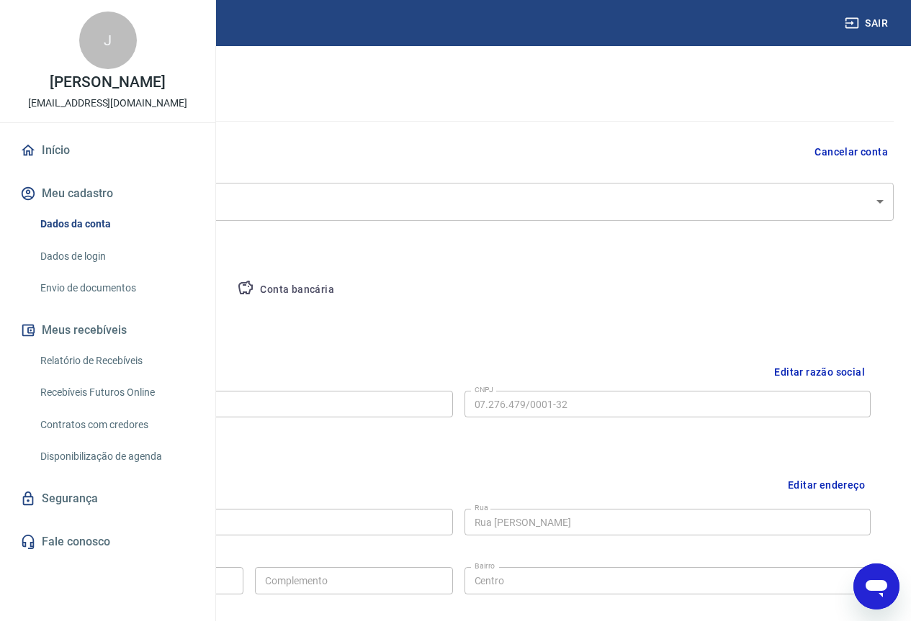
scroll to position [144, 0]
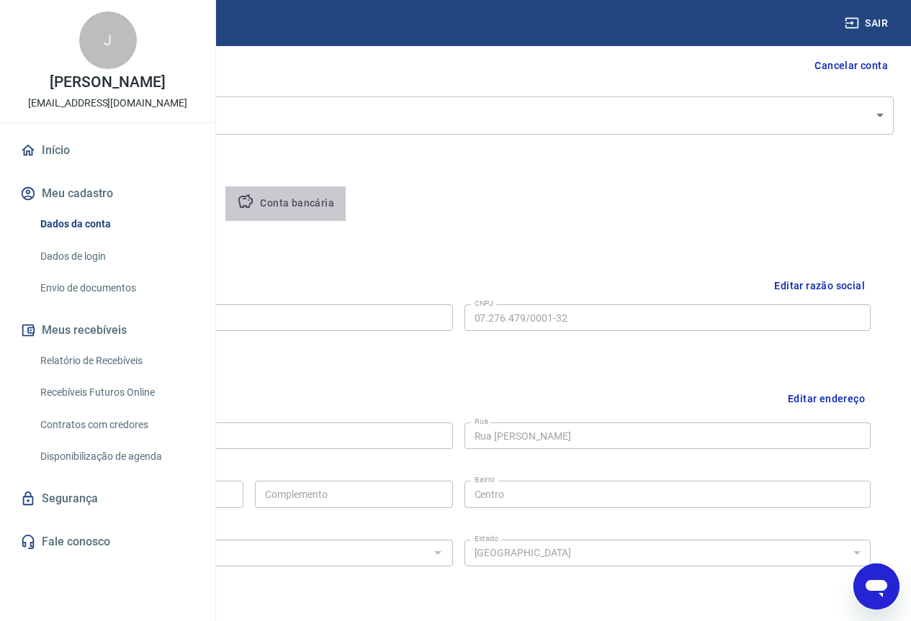
click at [346, 201] on button "Conta bancária" at bounding box center [285, 203] width 120 height 35
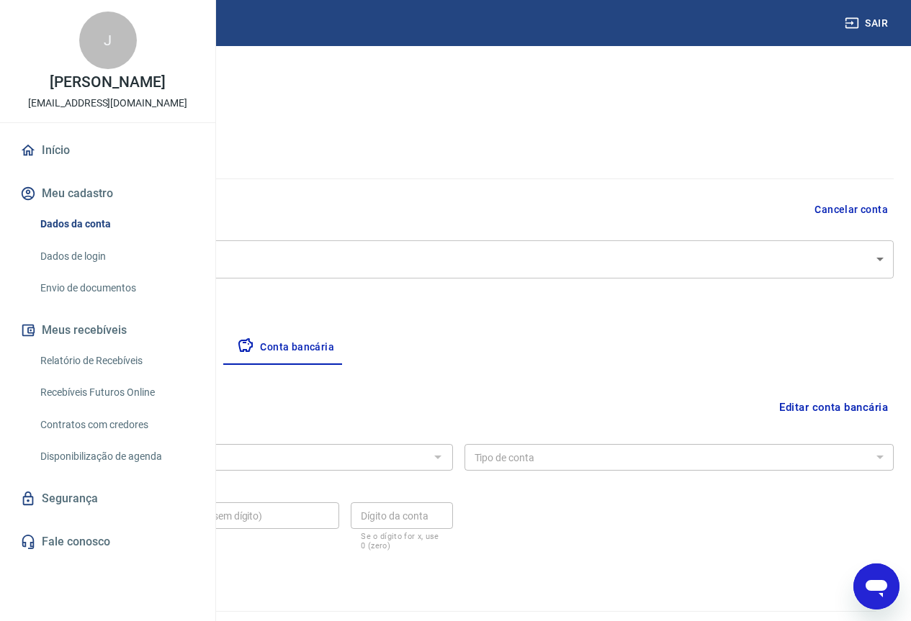
click at [446, 456] on div at bounding box center [437, 457] width 19 height 20
click at [446, 457] on div at bounding box center [437, 457] width 19 height 20
click at [805, 405] on button "Editar conta bancária" at bounding box center [833, 407] width 120 height 27
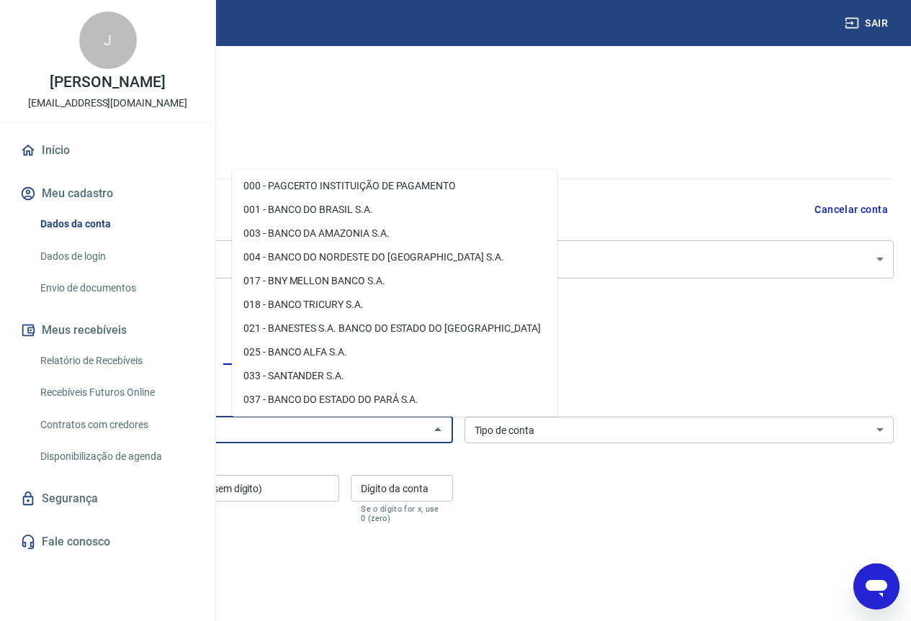
click at [337, 428] on input "Banco" at bounding box center [225, 430] width 397 height 18
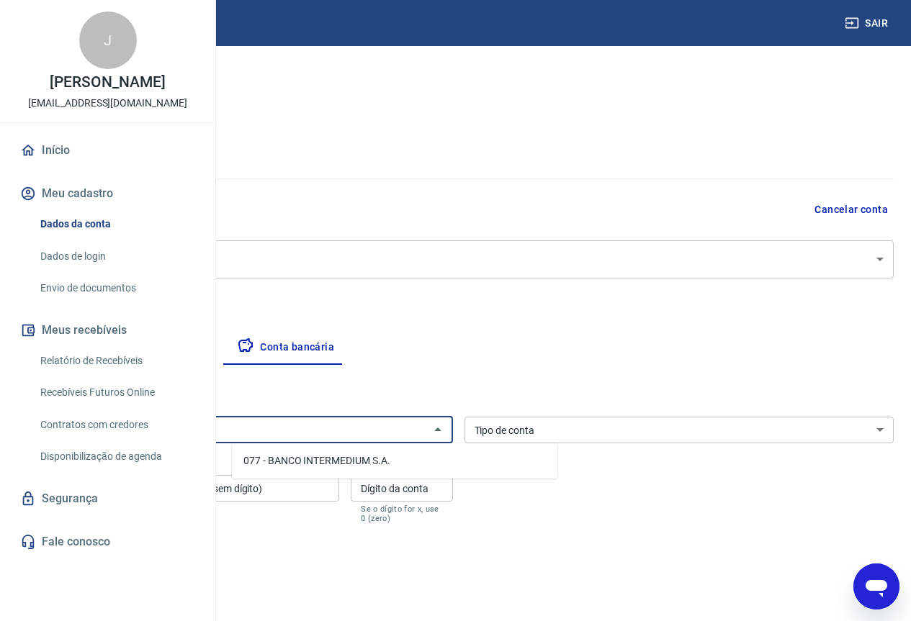
click at [379, 456] on li "077 - BANCO INTERMEDIUM S.A." at bounding box center [394, 461] width 325 height 24
type input "077 - BANCO INTERMEDIUM S.A."
click at [594, 436] on select "Conta Corrente Conta Poupança" at bounding box center [679, 430] width 430 height 27
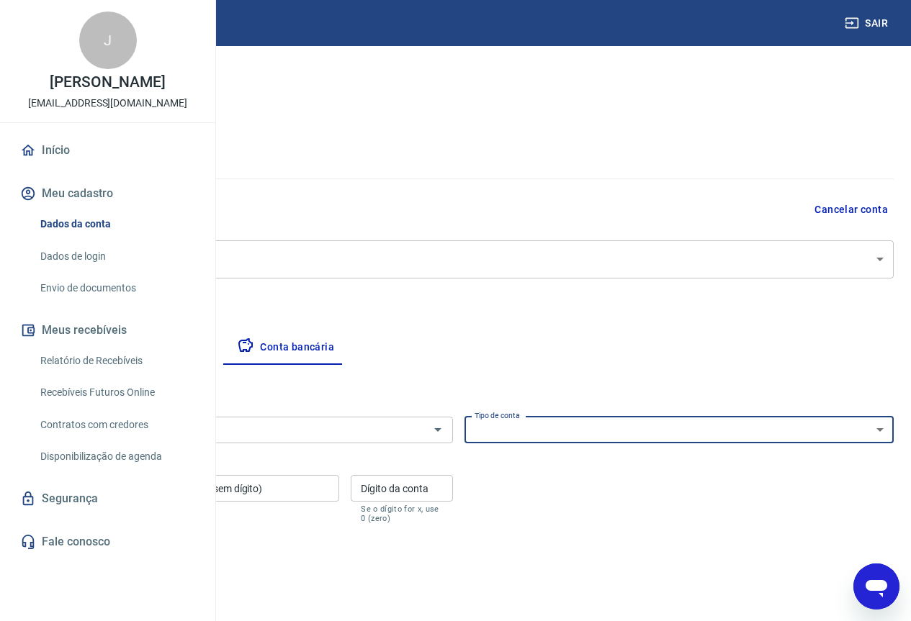
select select "1"
click at [568, 417] on select "Conta Corrente Conta Poupança" at bounding box center [679, 430] width 430 height 27
click at [158, 495] on input "Agência (sem dígito)" at bounding box center [90, 488] width 135 height 27
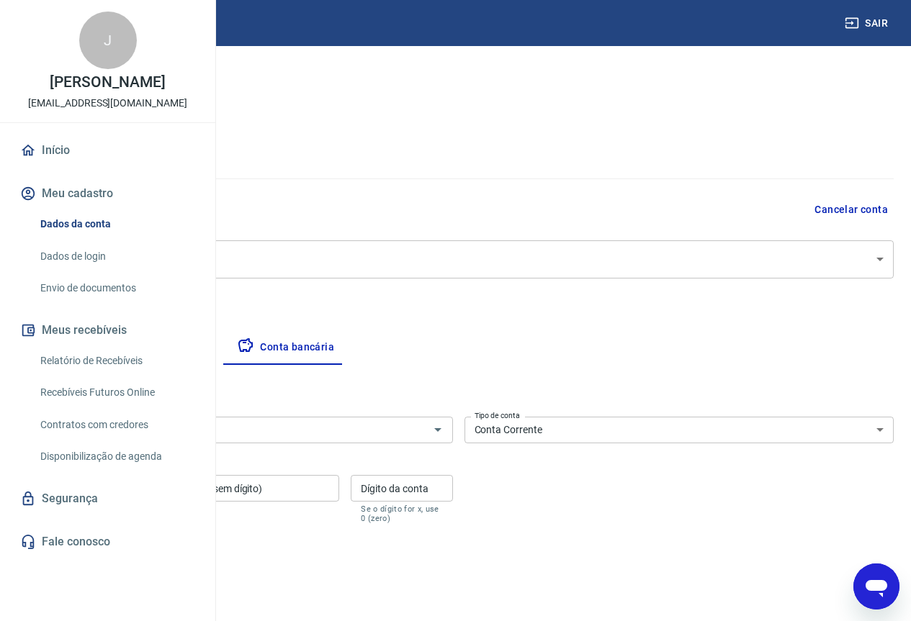
type input "0001"
drag, startPoint x: 364, startPoint y: 494, endPoint x: 369, endPoint y: 597, distance: 103.1
click at [339, 493] on input "Conta (sem dígito)" at bounding box center [254, 488] width 169 height 27
type input "5799093"
click at [452, 490] on input "Dígito da conta" at bounding box center [402, 488] width 102 height 27
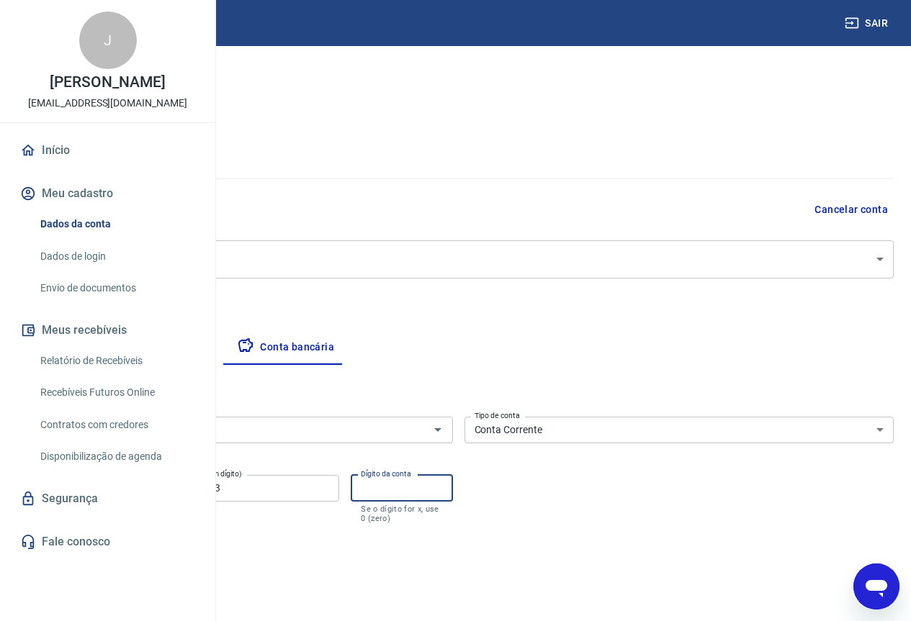
type input ","
type input "0"
click at [78, 576] on button "Salvar" at bounding box center [50, 580] width 55 height 27
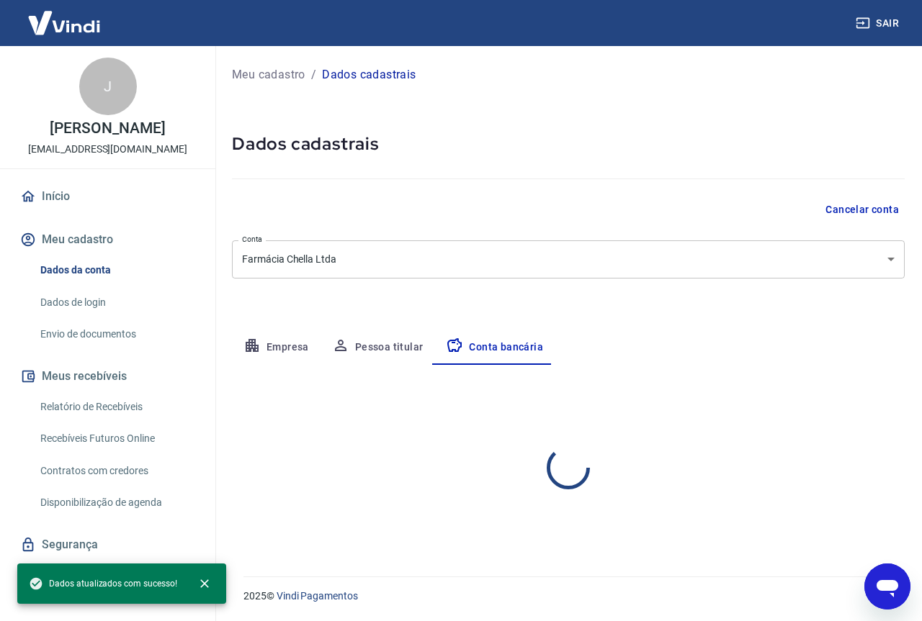
select select "1"
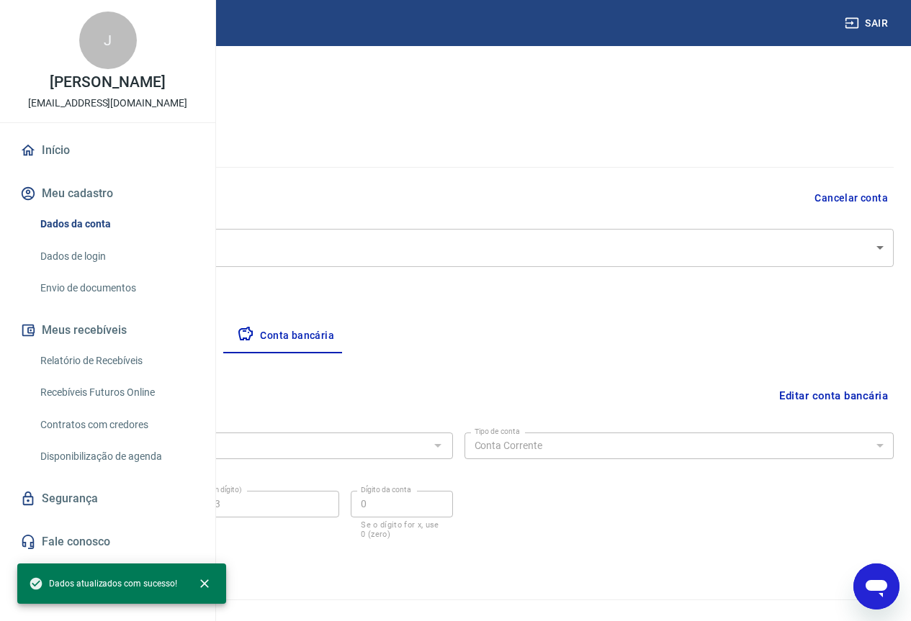
scroll to position [35, 0]
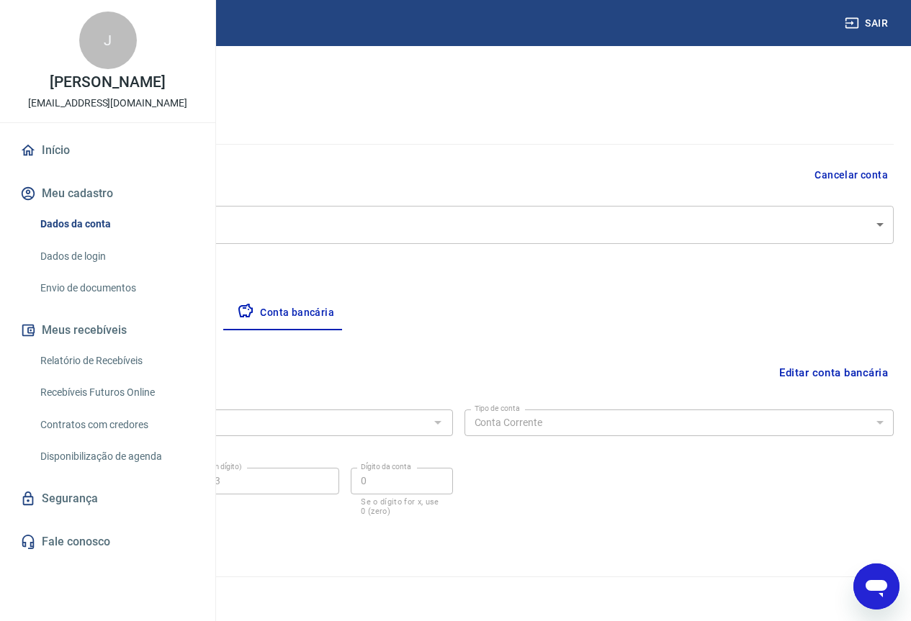
click at [87, 271] on link "Dados de login" at bounding box center [116, 257] width 163 height 30
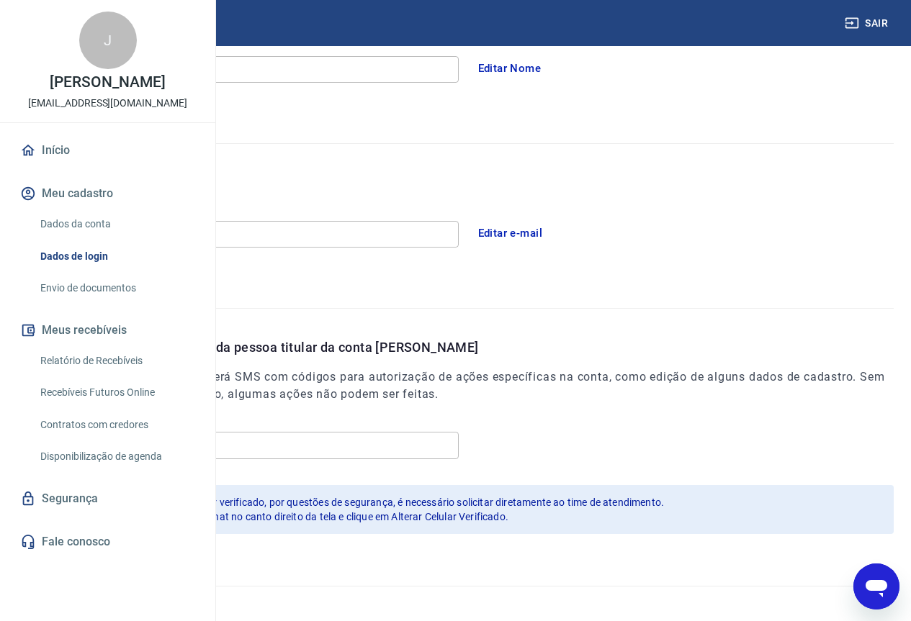
scroll to position [301, 0]
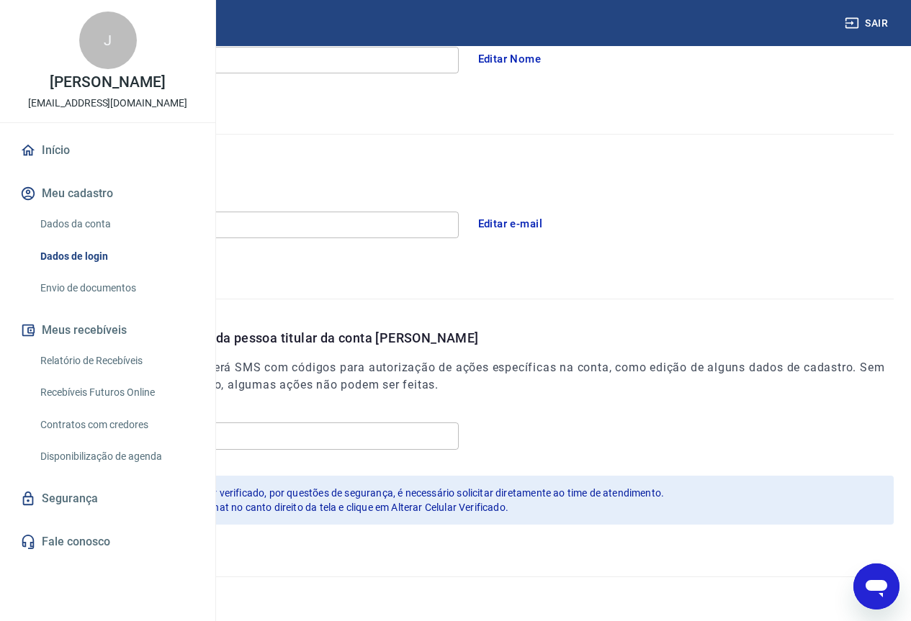
click at [119, 376] on link "Relatório de Recebíveis" at bounding box center [116, 361] width 163 height 30
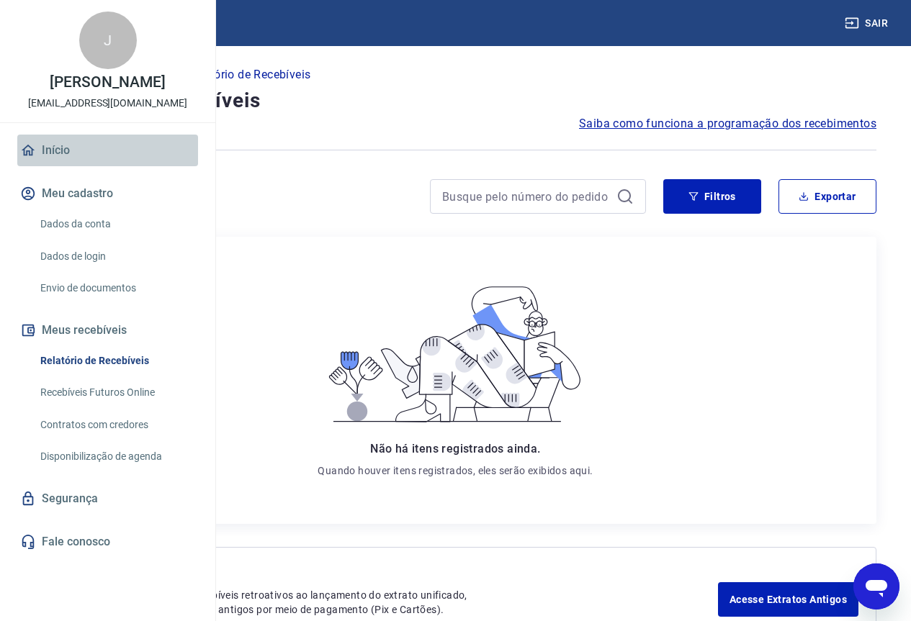
click at [55, 166] on link "Início" at bounding box center [107, 151] width 181 height 32
